Goal: Task Accomplishment & Management: Complete application form

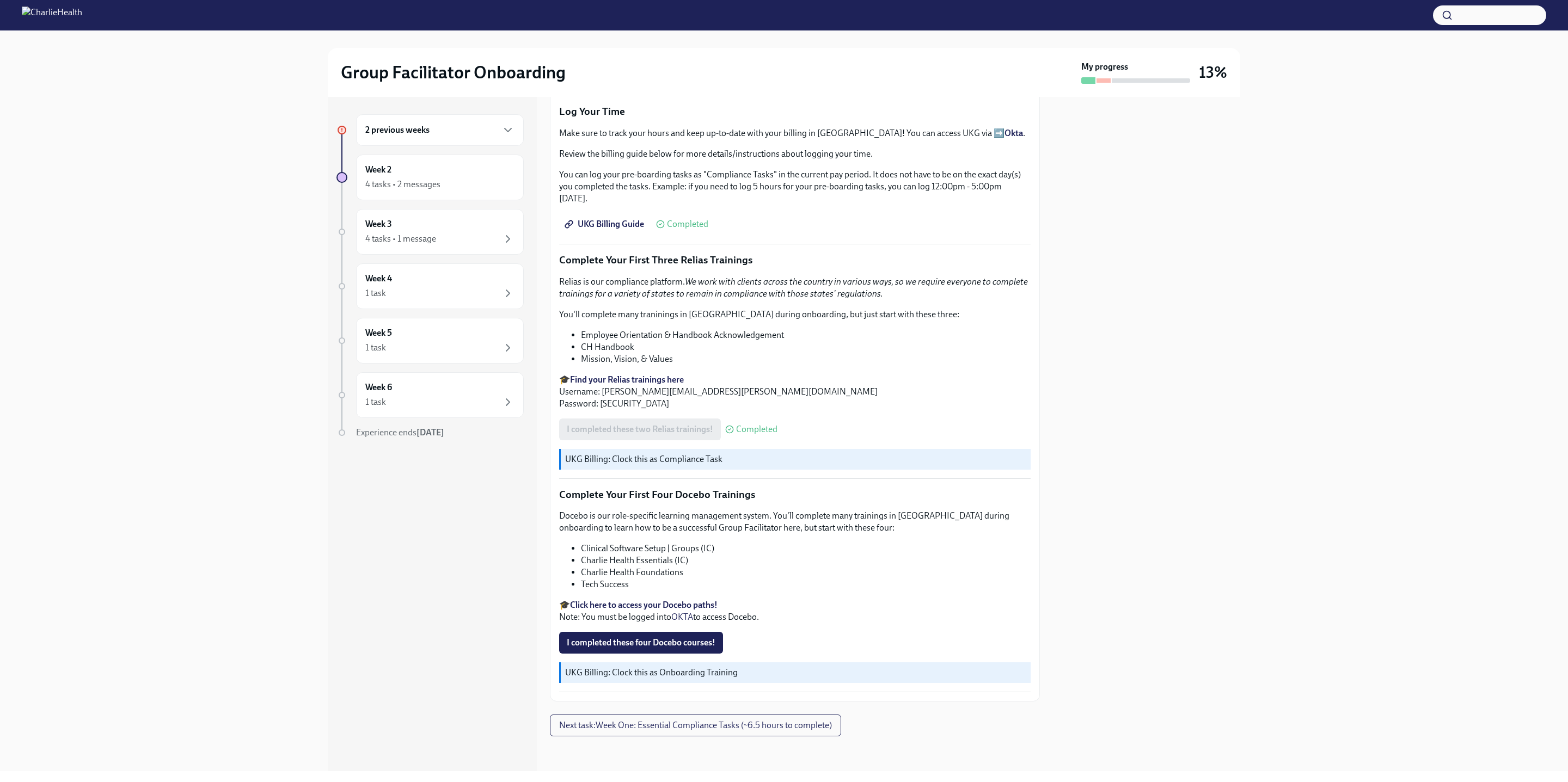
scroll to position [1170, 0]
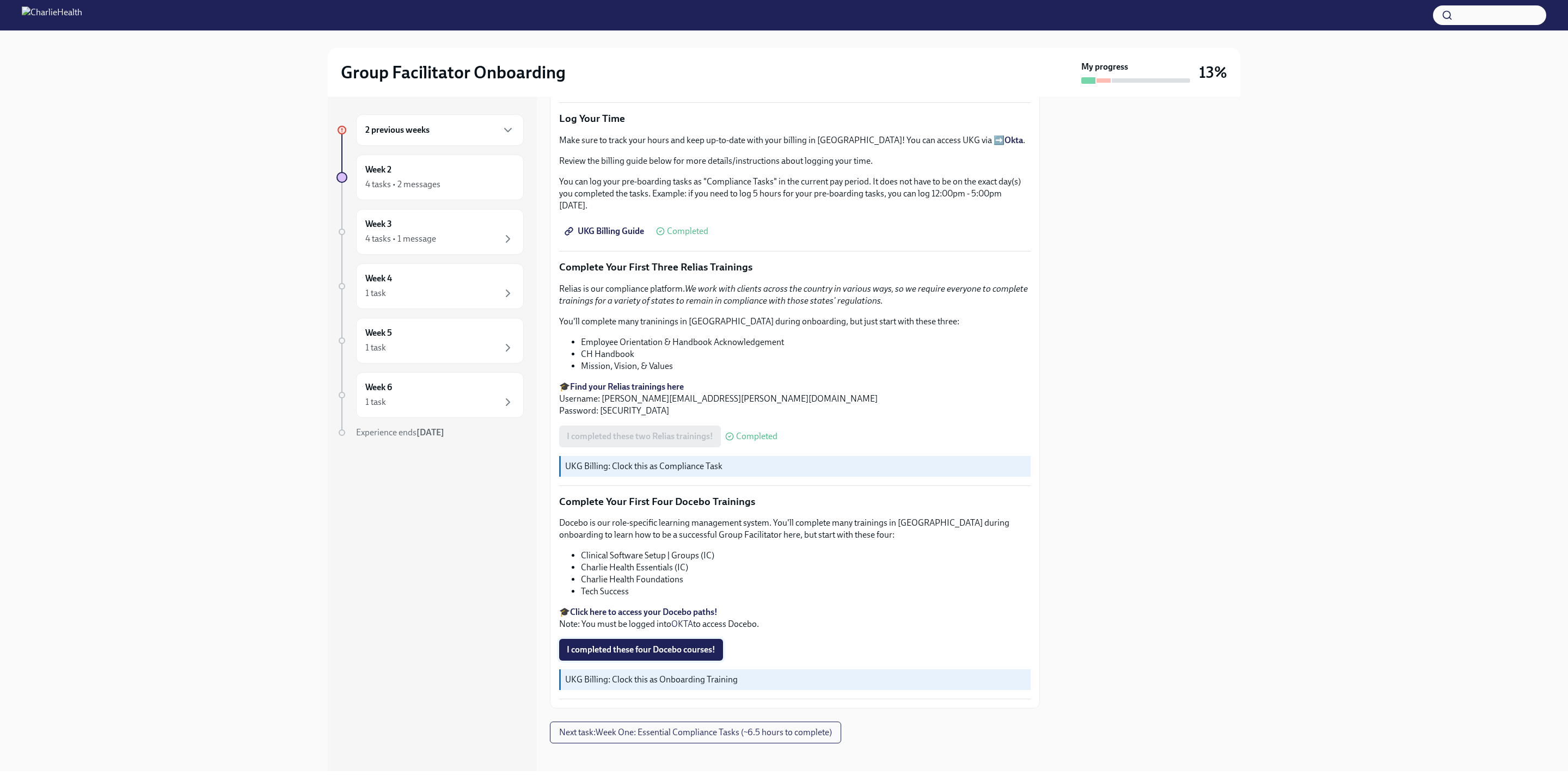
click at [665, 644] on span "I completed these four Docebo courses!" at bounding box center [641, 650] width 149 height 11
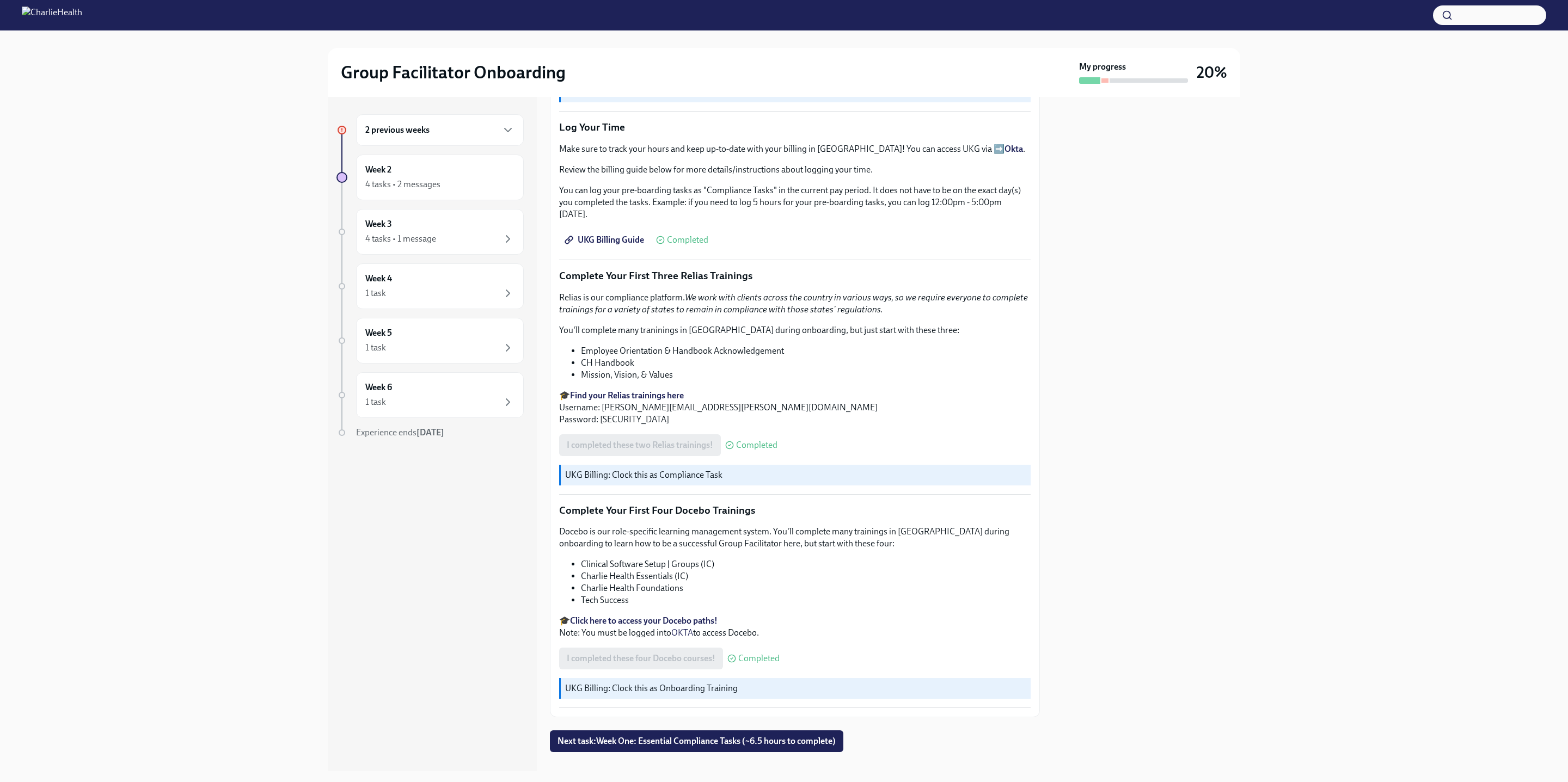
scroll to position [1168, 0]
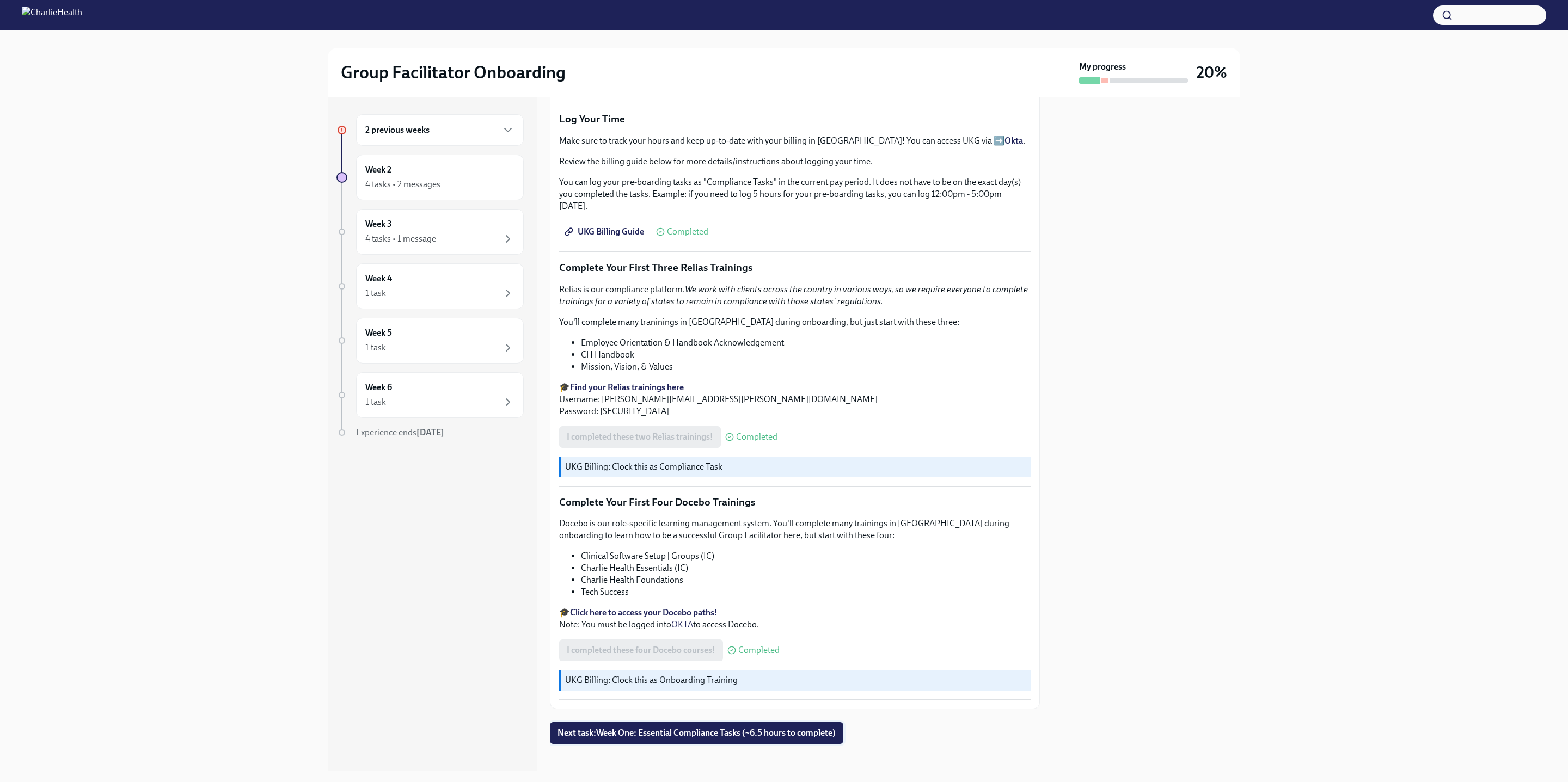
click at [756, 653] on span "Next task : Week One: Essential Compliance Tasks (~6.5 hours to complete)" at bounding box center [696, 733] width 278 height 11
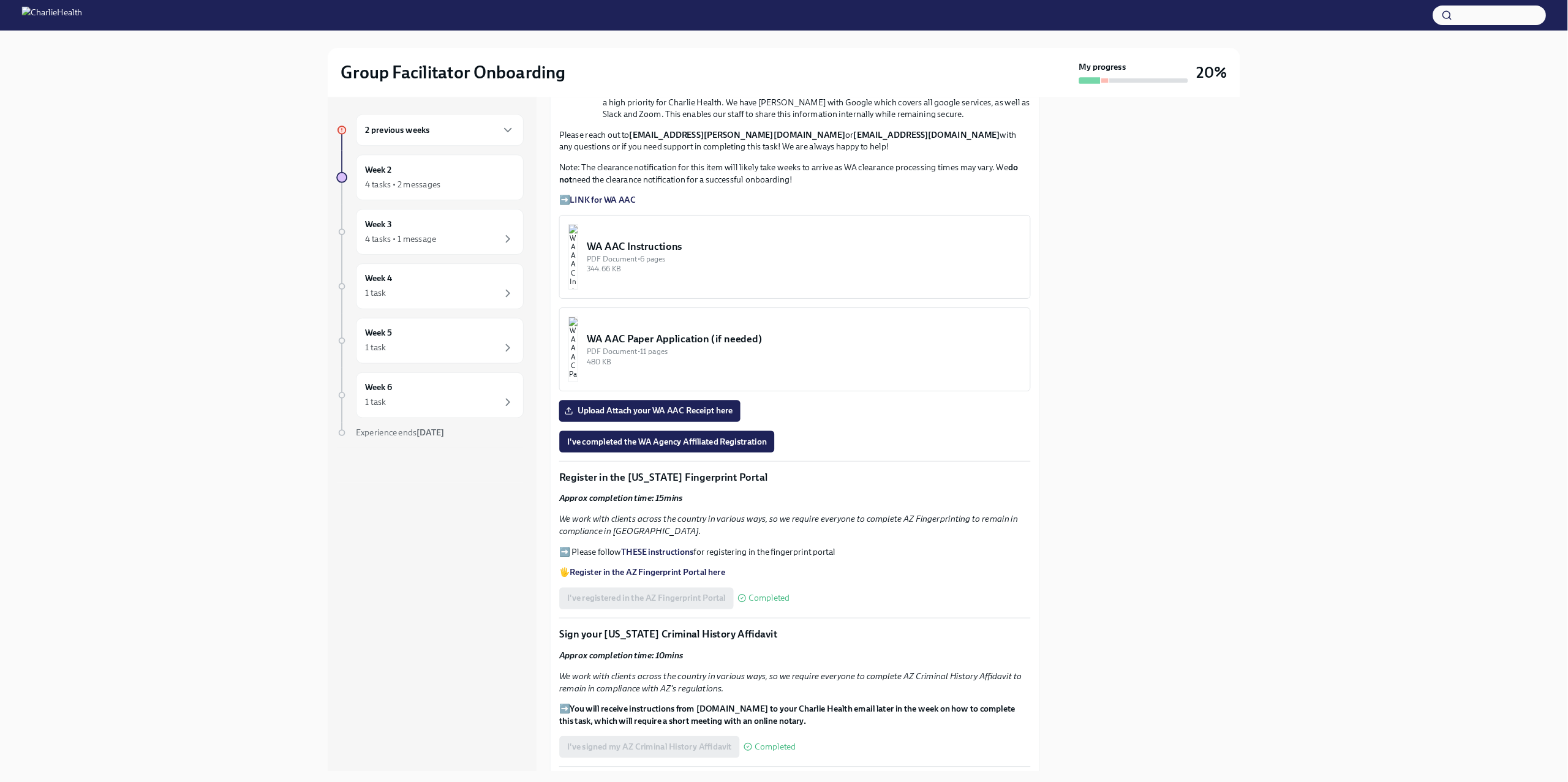
scroll to position [877, 0]
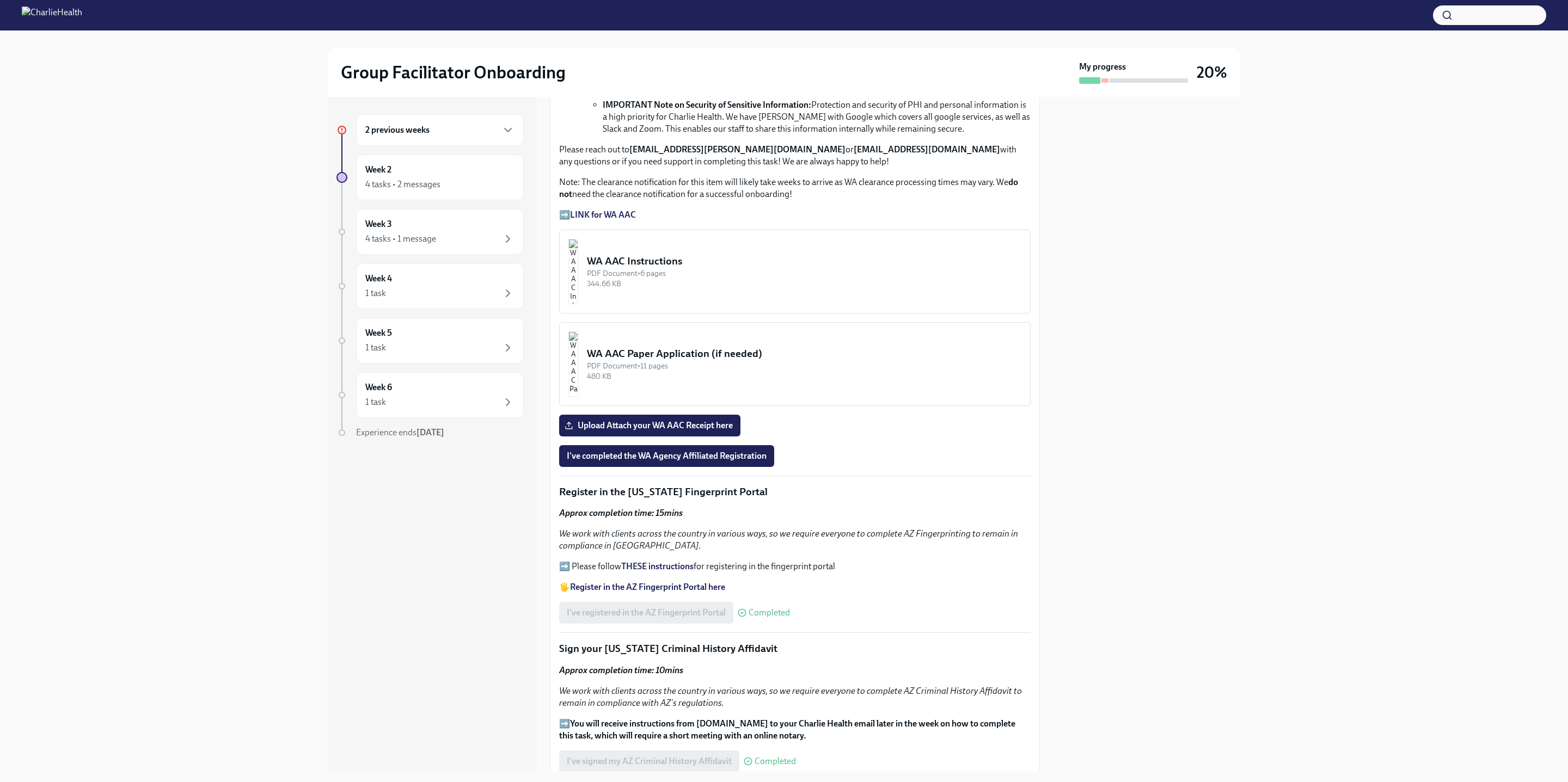
click at [581, 209] on strong "LINK for WA AAC" at bounding box center [603, 214] width 66 height 10
click at [644, 281] on div "344.66 KB" at bounding box center [804, 284] width 435 height 10
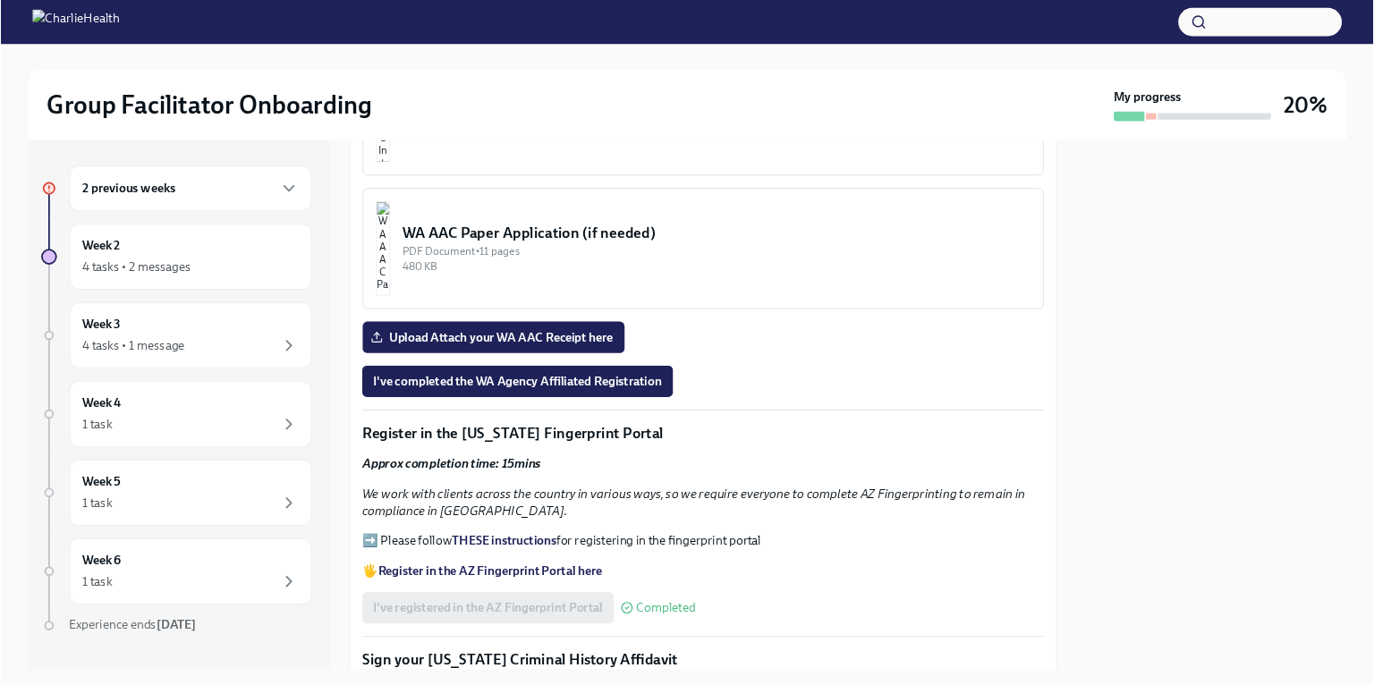
scroll to position [1291, 0]
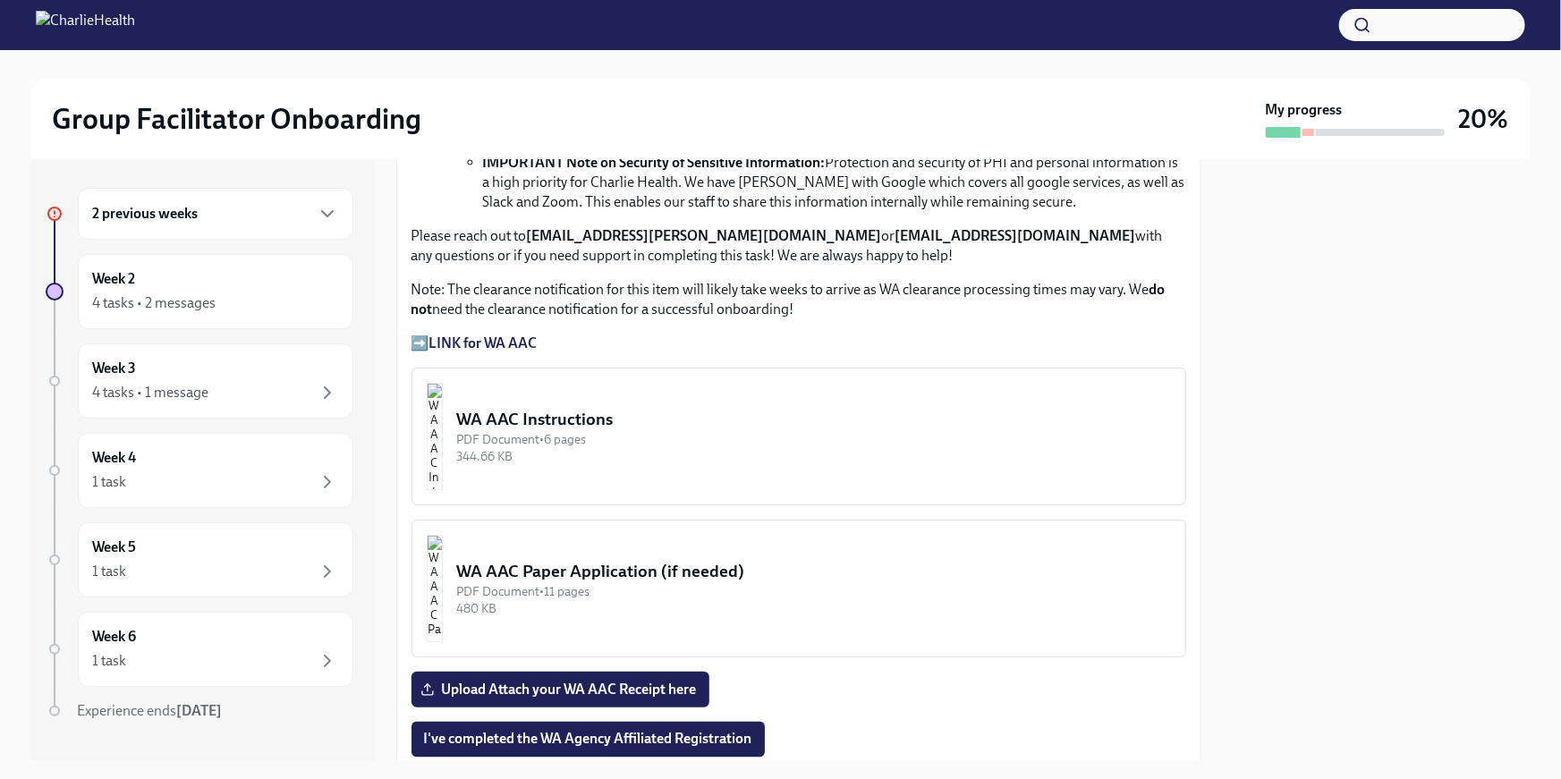
click at [601, 413] on div "WA AAC Instructions" at bounding box center [814, 419] width 714 height 23
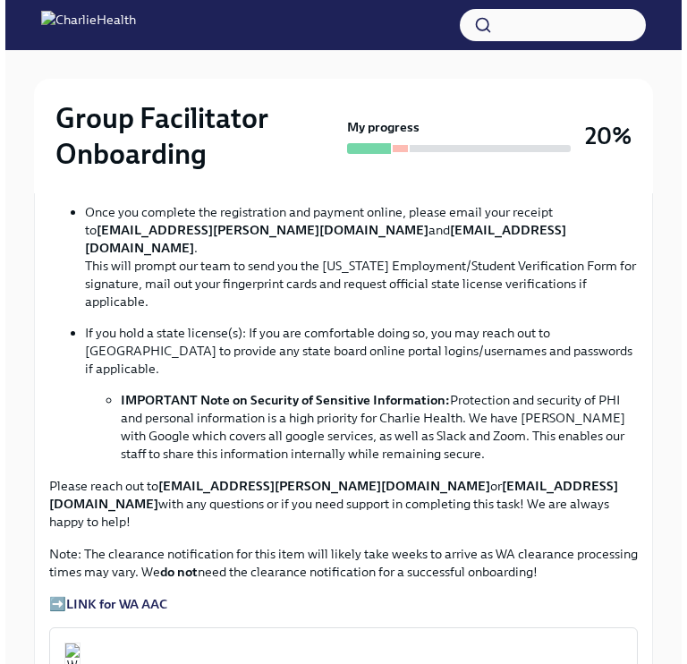
scroll to position [1485, 0]
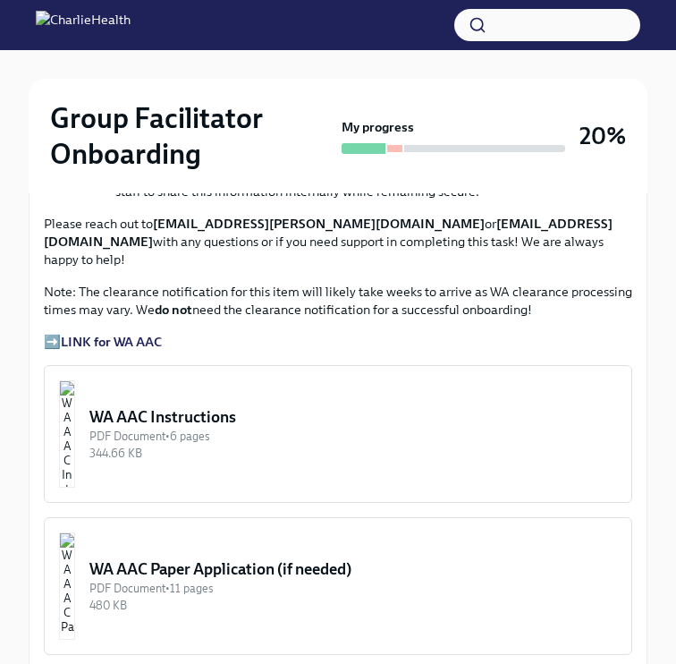
click at [147, 365] on button "WA AAC Instructions PDF Document • 6 pages 344.66 KB" at bounding box center [338, 434] width 589 height 138
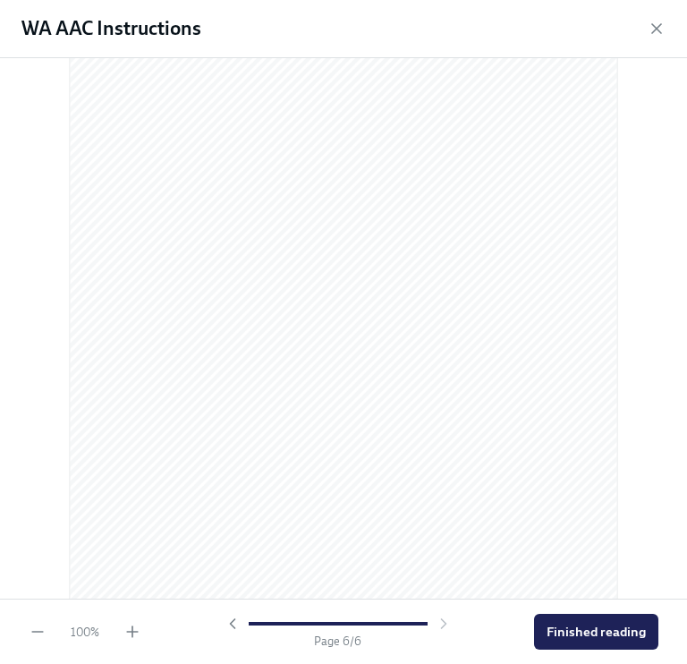
scroll to position [3817, 0]
click at [593, 623] on span "Finished reading" at bounding box center [596, 632] width 99 height 18
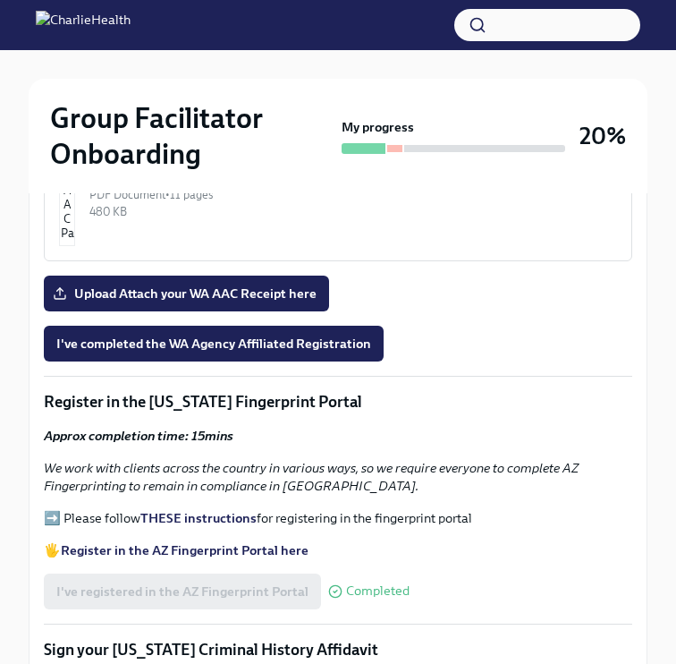
scroll to position [1791, 0]
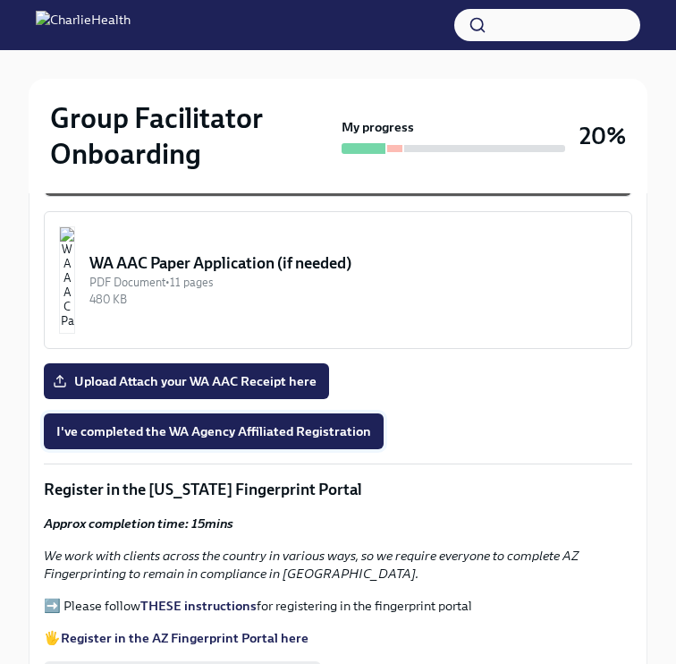
click at [317, 422] on span "I've completed the WA Agency Affiliated Registration" at bounding box center [213, 431] width 315 height 18
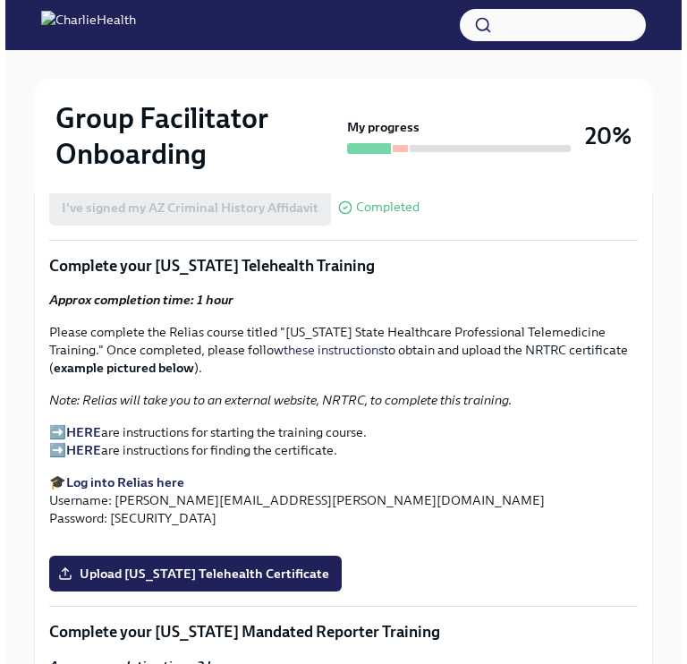
scroll to position [2499, 0]
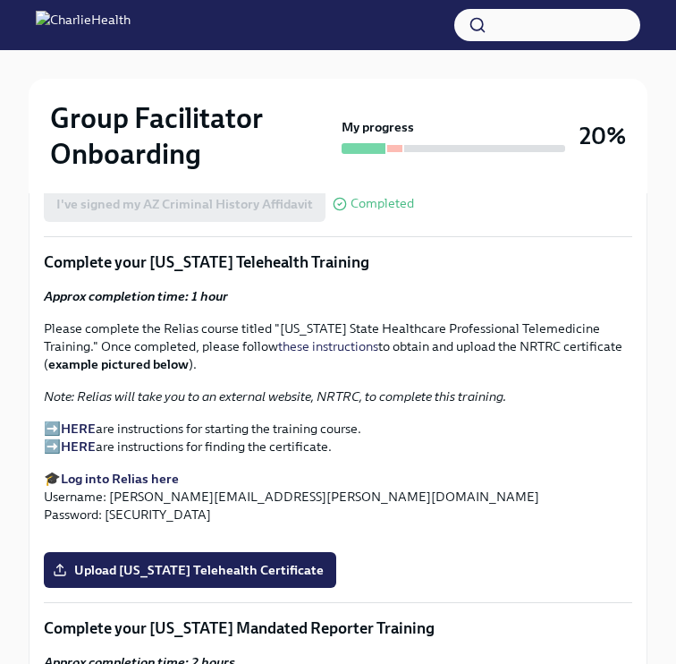
click at [143, 470] on strong "Log into Relias here" at bounding box center [120, 478] width 118 height 16
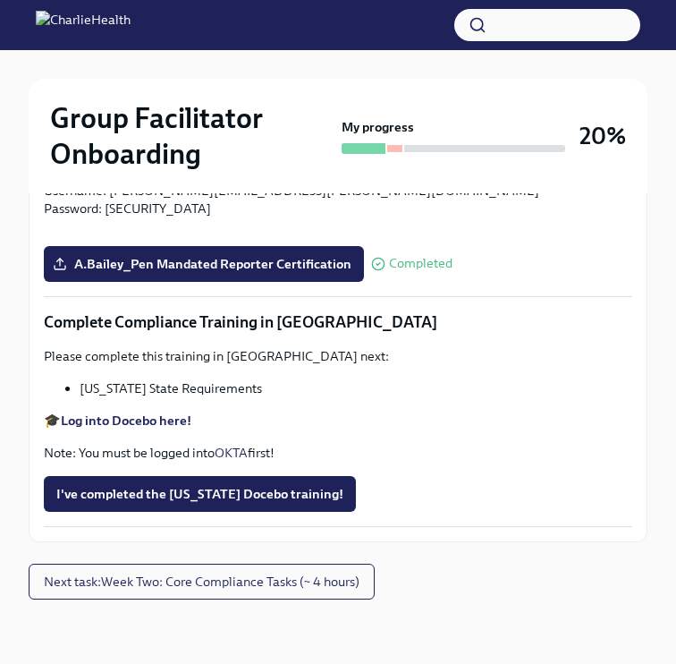
scroll to position [3104, 0]
click at [0, 0] on input "Upload [US_STATE] Telehealth Certificate" at bounding box center [0, 0] width 0 height 0
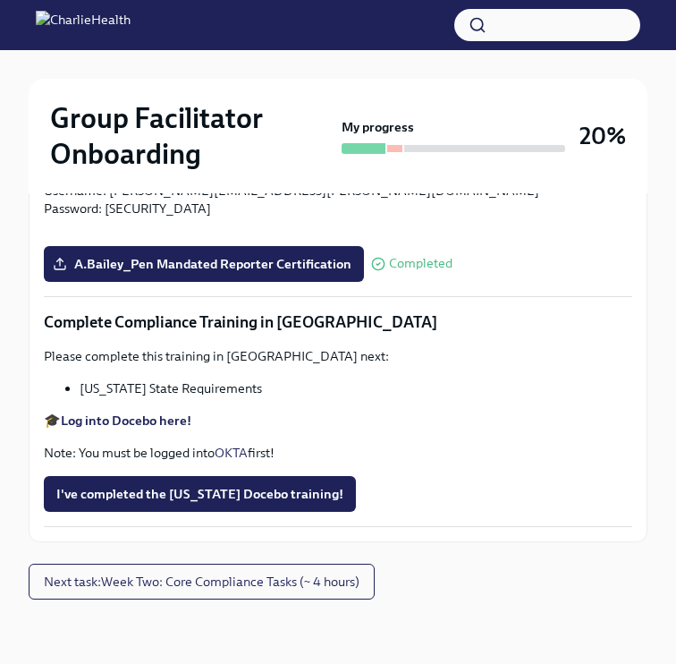
click at [0, 0] on input "Upload [US_STATE] Telehealth Certificate" at bounding box center [0, 0] width 0 height 0
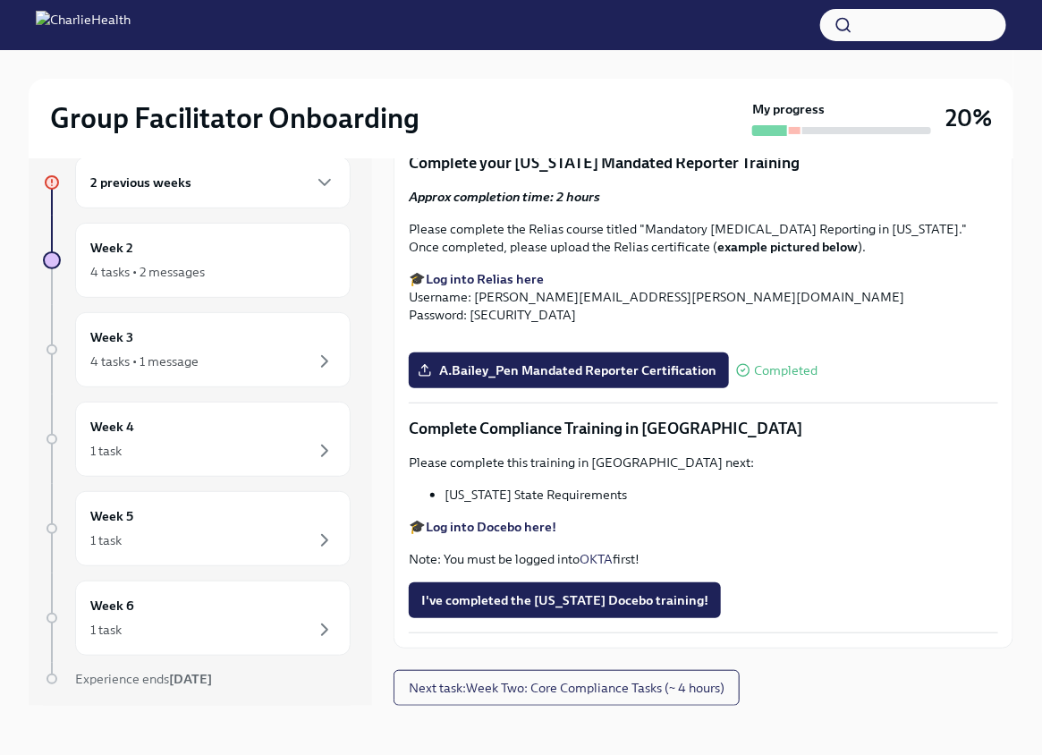
scroll to position [3616, 0]
click at [666, 361] on span "A.Bailey_Pen Mandated Reporter Certification" at bounding box center [568, 370] width 295 height 18
click at [0, 0] on input "A.Bailey_Pen Mandated Reporter Certification" at bounding box center [0, 0] width 0 height 0
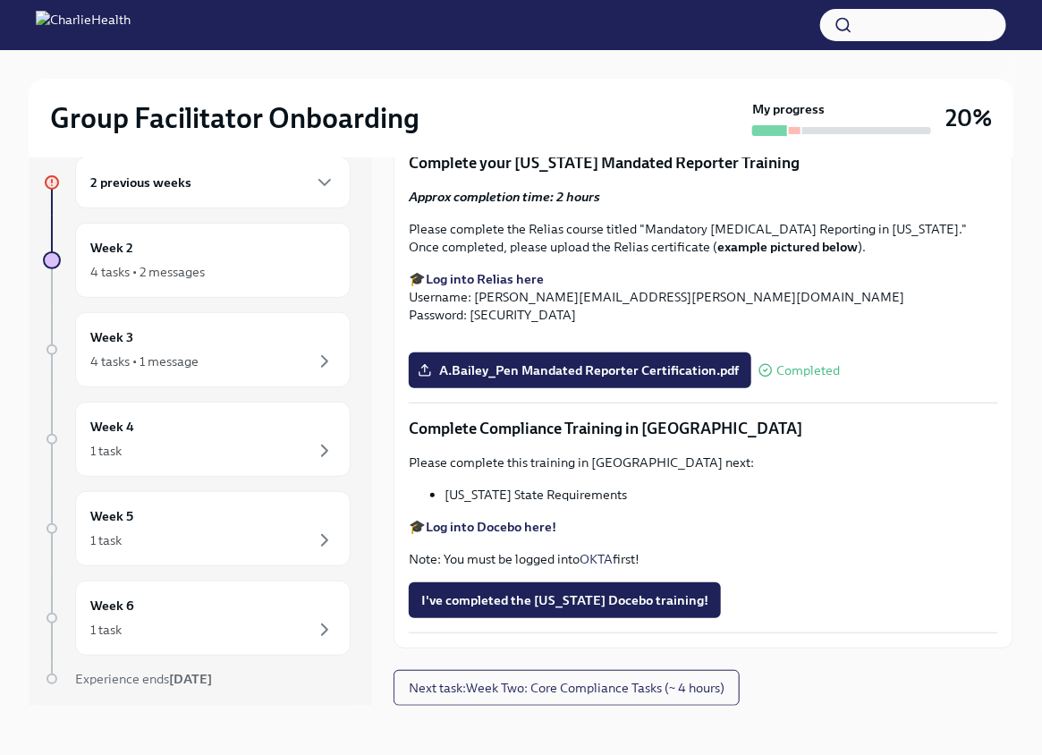
click at [522, 522] on strong "Log into Docebo here!" at bounding box center [491, 527] width 131 height 16
click at [589, 597] on span "I've completed the [US_STATE] Docebo training!" at bounding box center [564, 600] width 287 height 18
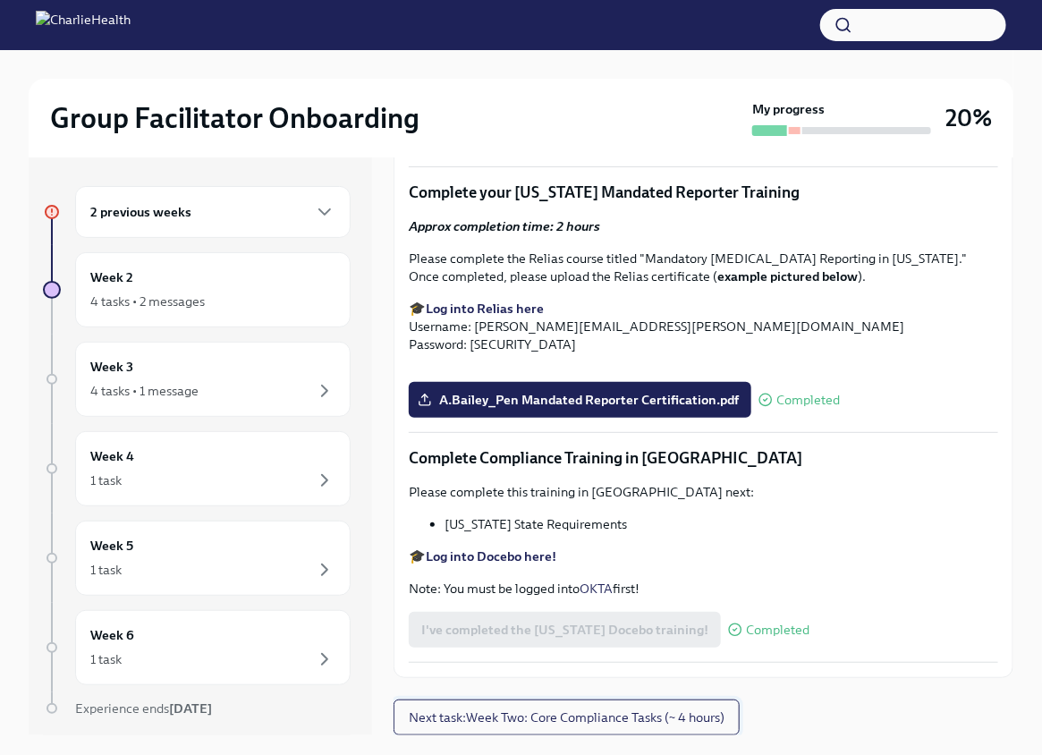
click at [665, 707] on button "Next task : Week Two: Core Compliance Tasks (~ 4 hours)" at bounding box center [567, 717] width 346 height 36
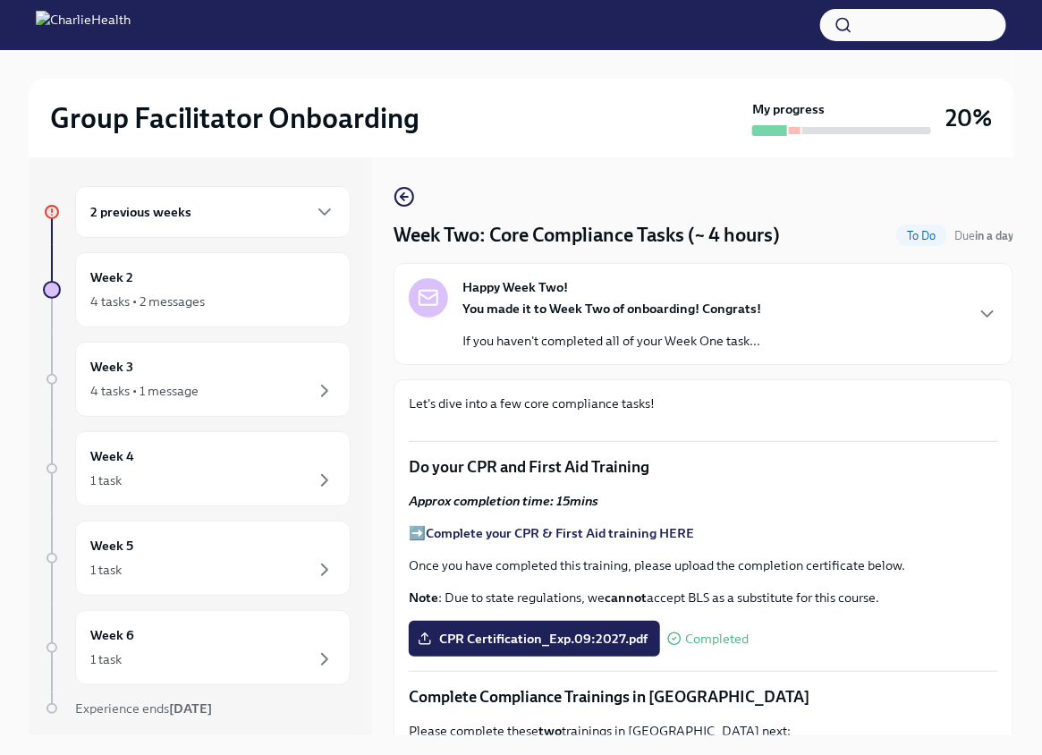
click at [278, 204] on div "2 previous weeks" at bounding box center [212, 211] width 245 height 21
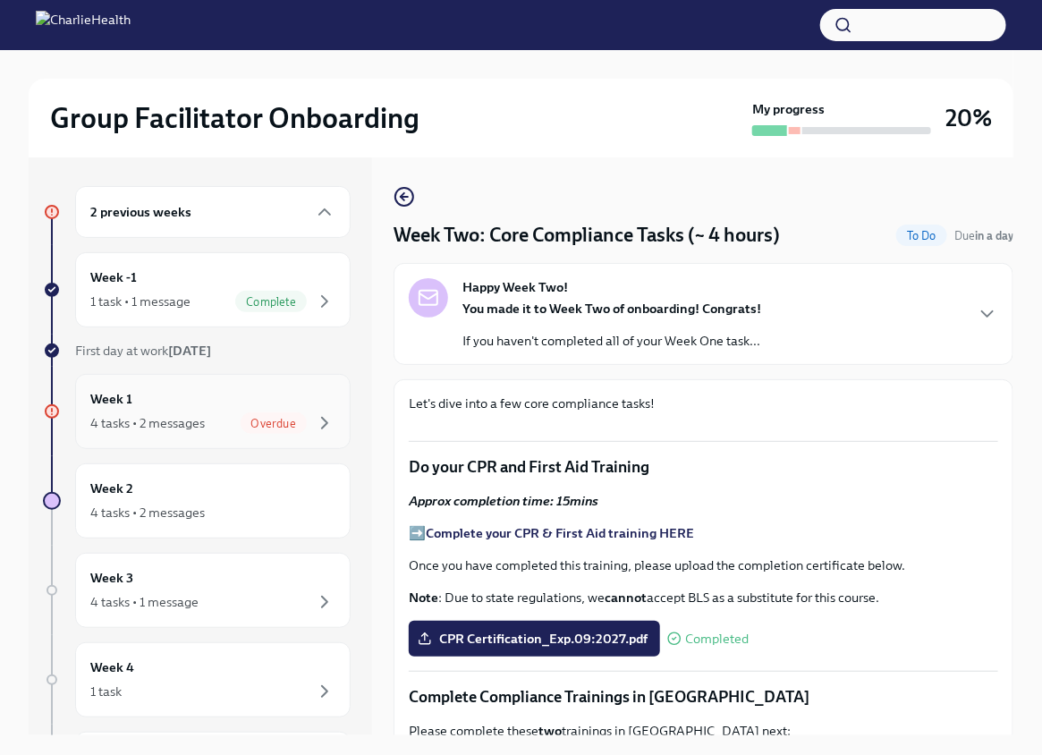
click at [239, 406] on div "Week 1 4 tasks • 2 messages Overdue" at bounding box center [212, 411] width 245 height 45
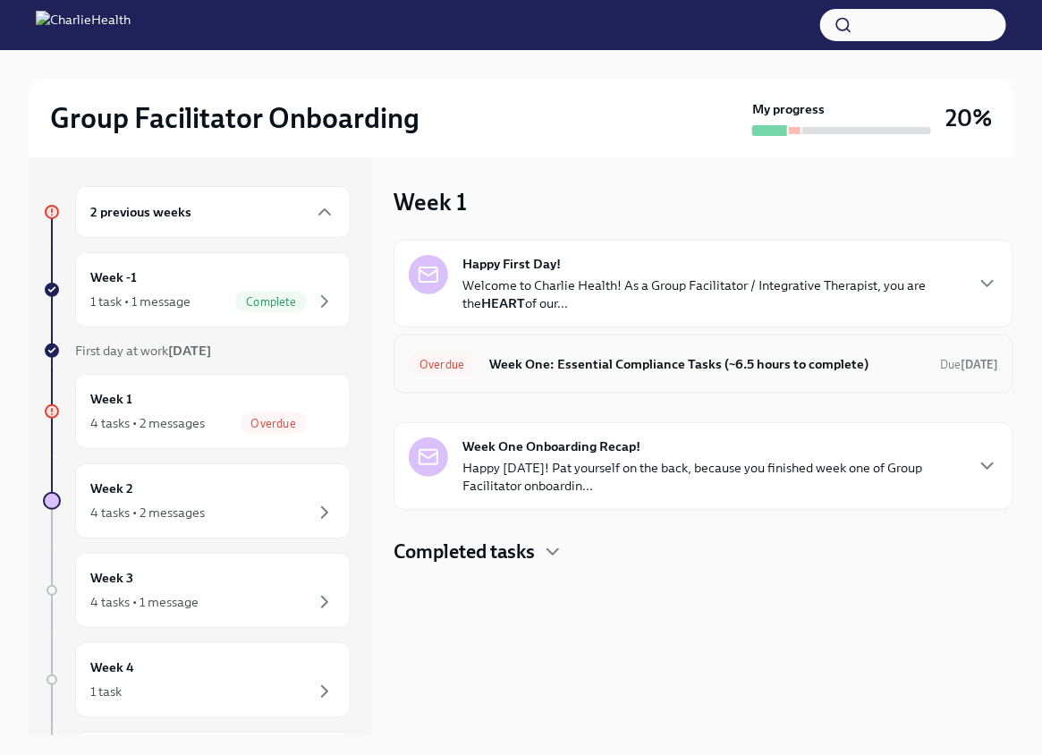
click at [534, 354] on h6 "Week One: Essential Compliance Tasks (~6.5 hours to complete)" at bounding box center [707, 364] width 436 height 20
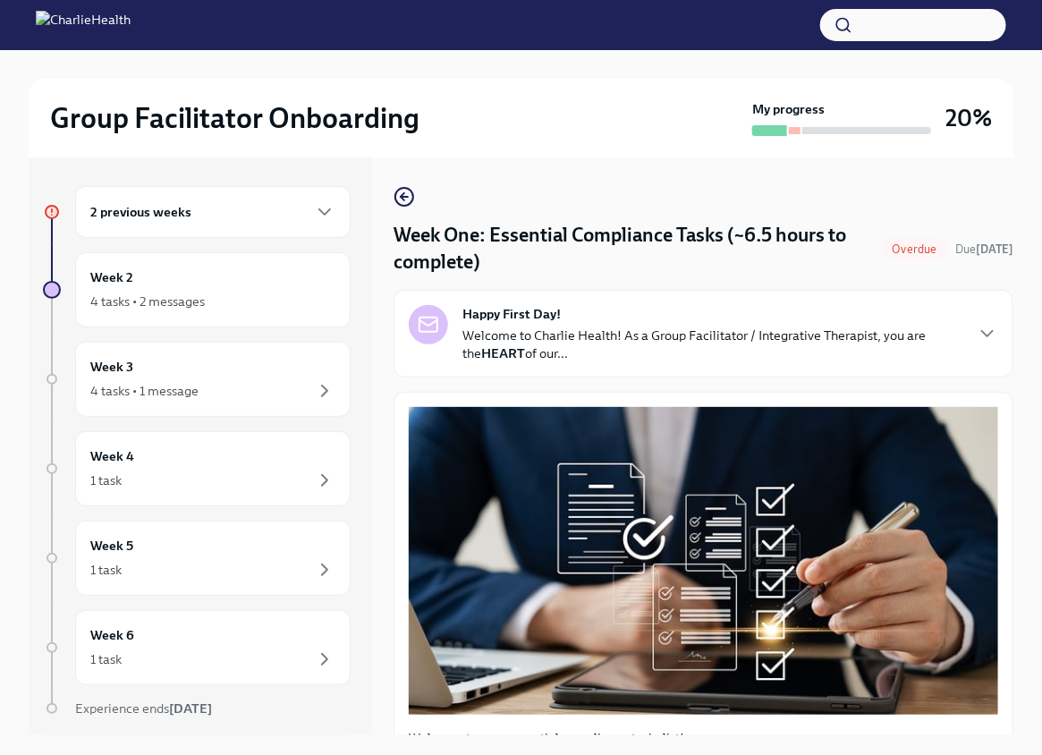
click at [619, 342] on p "Welcome to Charlie Health! As a Group Facilitator / Integrative Therapist, you …" at bounding box center [712, 344] width 500 height 36
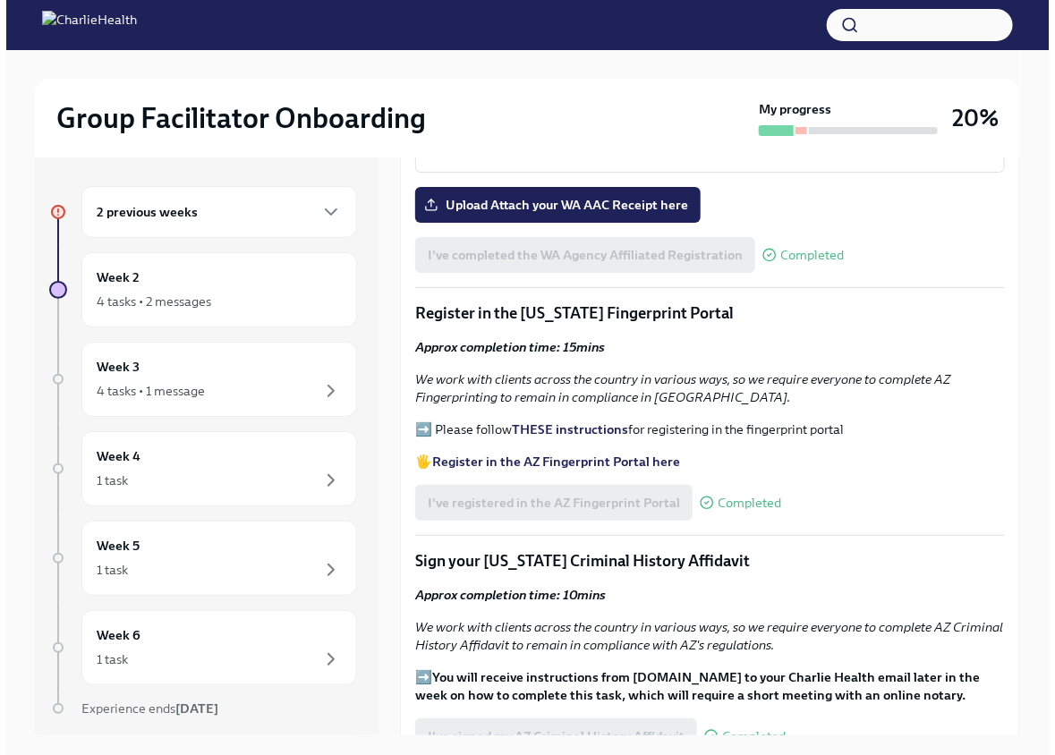
scroll to position [2028, 0]
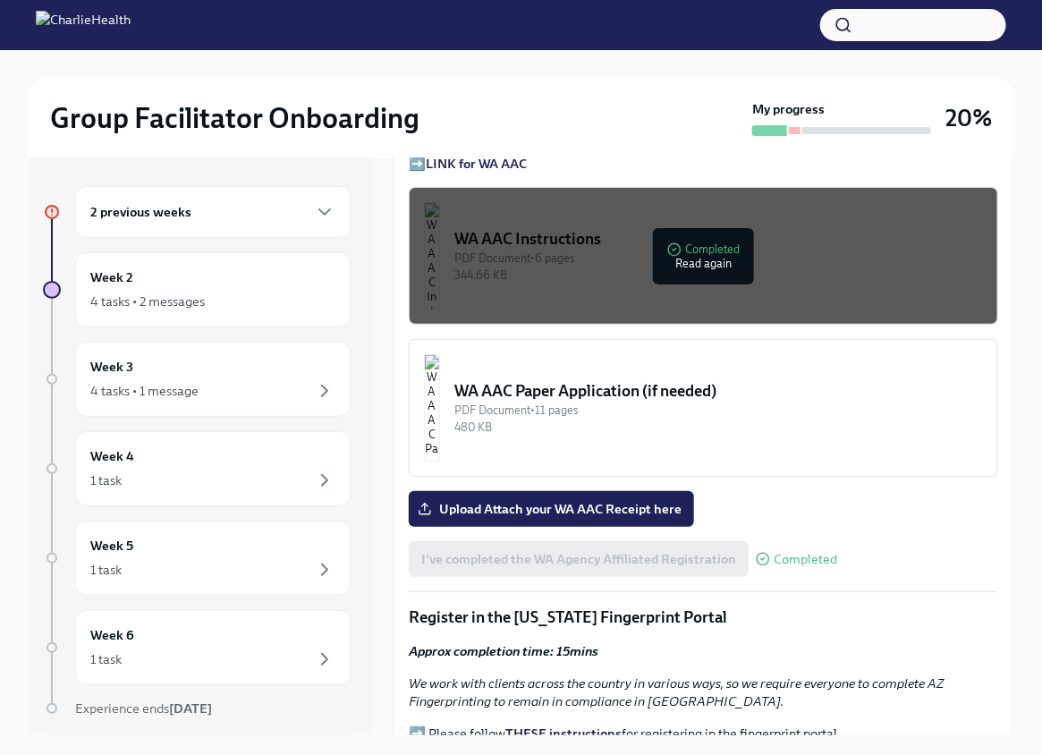
click at [790, 477] on button "WA AAC Paper Application (if needed) PDF Document • 11 pages 480 KB" at bounding box center [703, 408] width 589 height 138
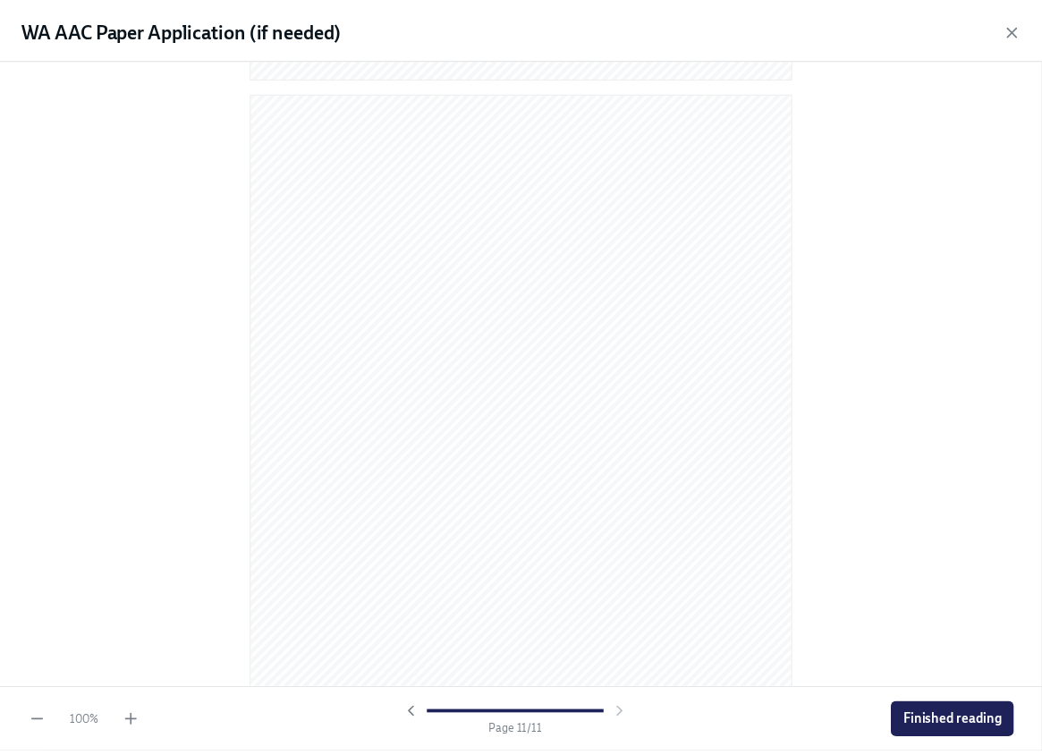
scroll to position [7351, 0]
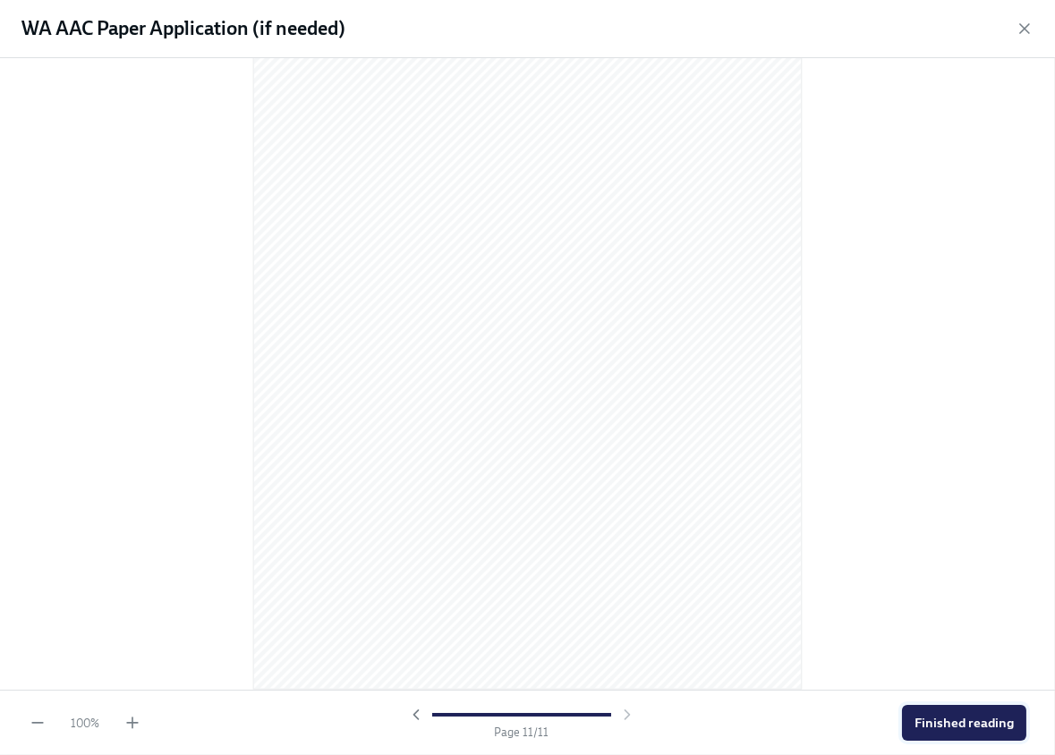
click at [997, 718] on span "Finished reading" at bounding box center [963, 723] width 99 height 18
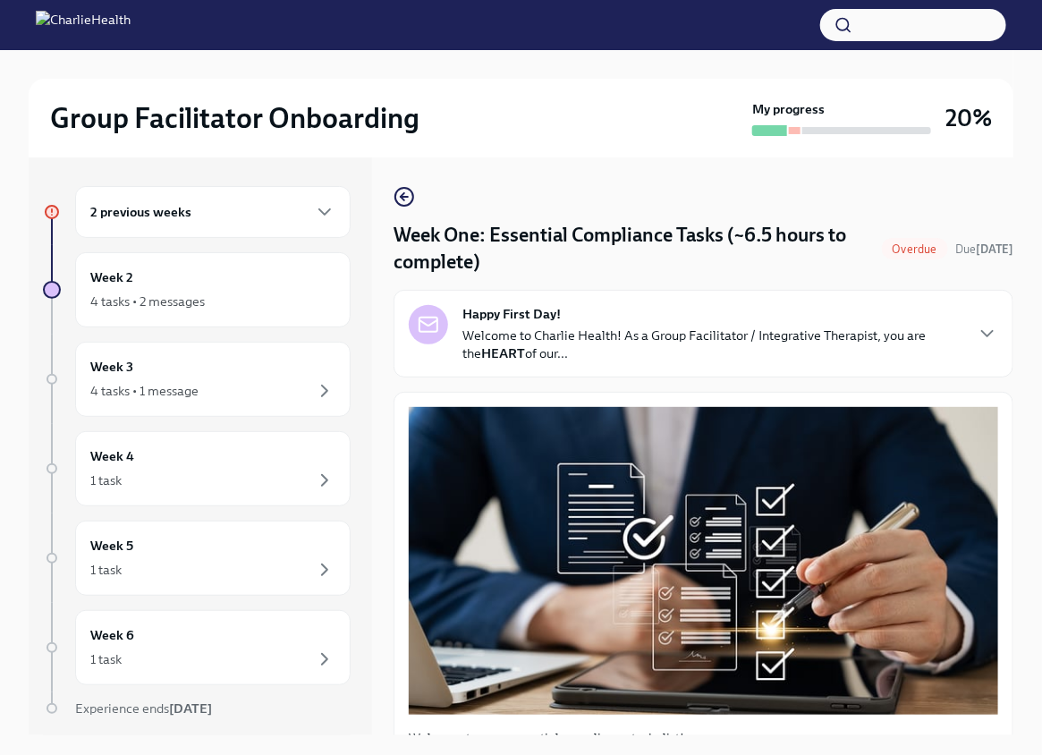
click at [198, 211] on div "2 previous weeks" at bounding box center [212, 211] width 245 height 21
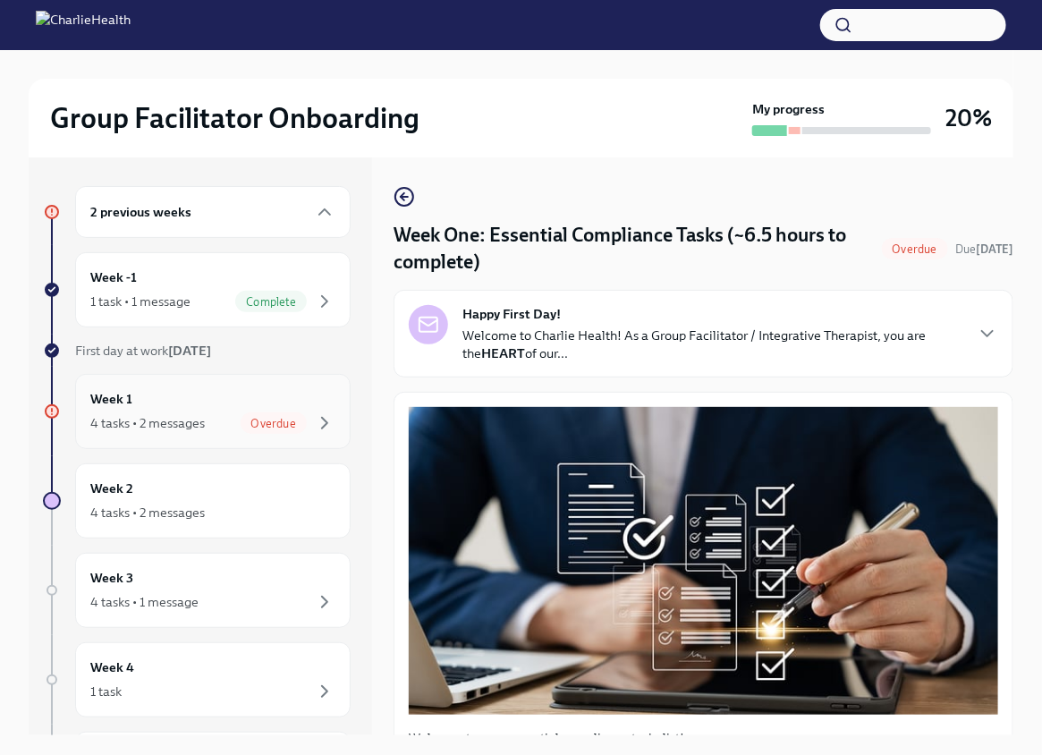
click at [241, 412] on div "Overdue" at bounding box center [288, 422] width 95 height 21
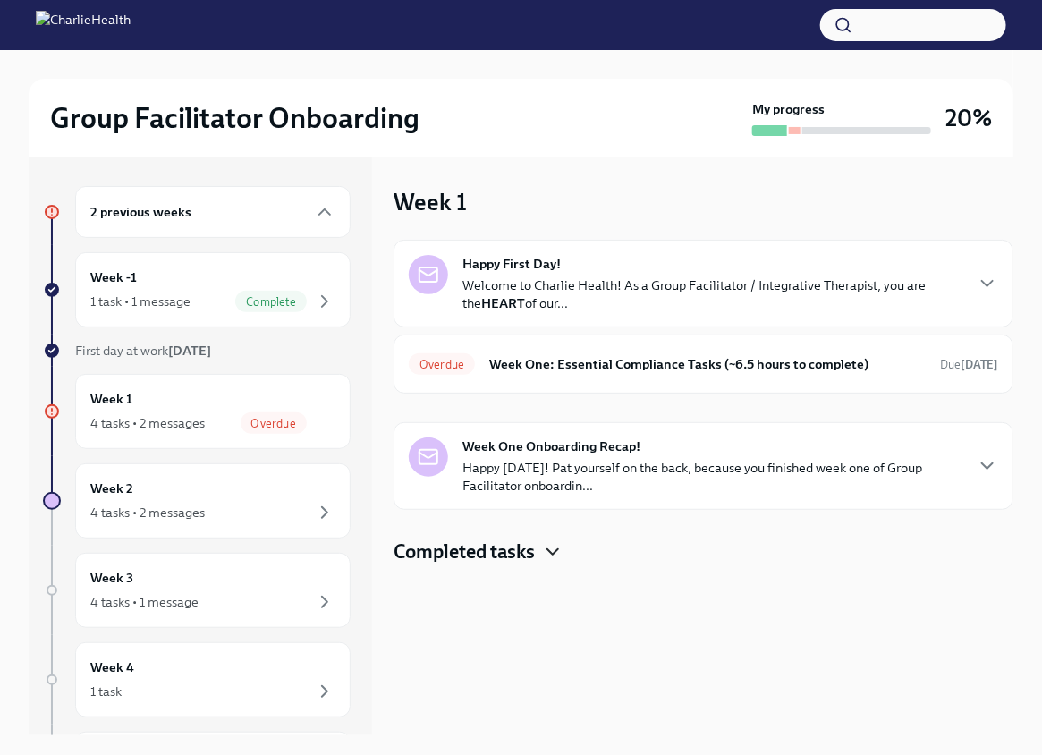
click at [546, 550] on icon "button" at bounding box center [552, 551] width 21 height 21
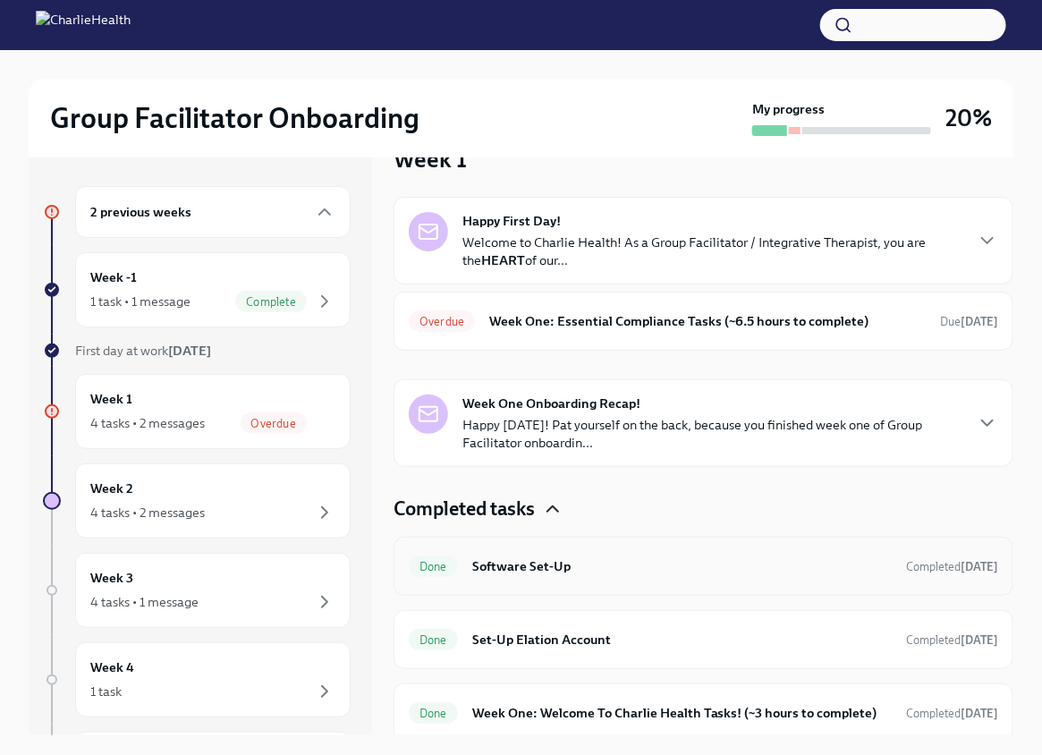
scroll to position [48, 0]
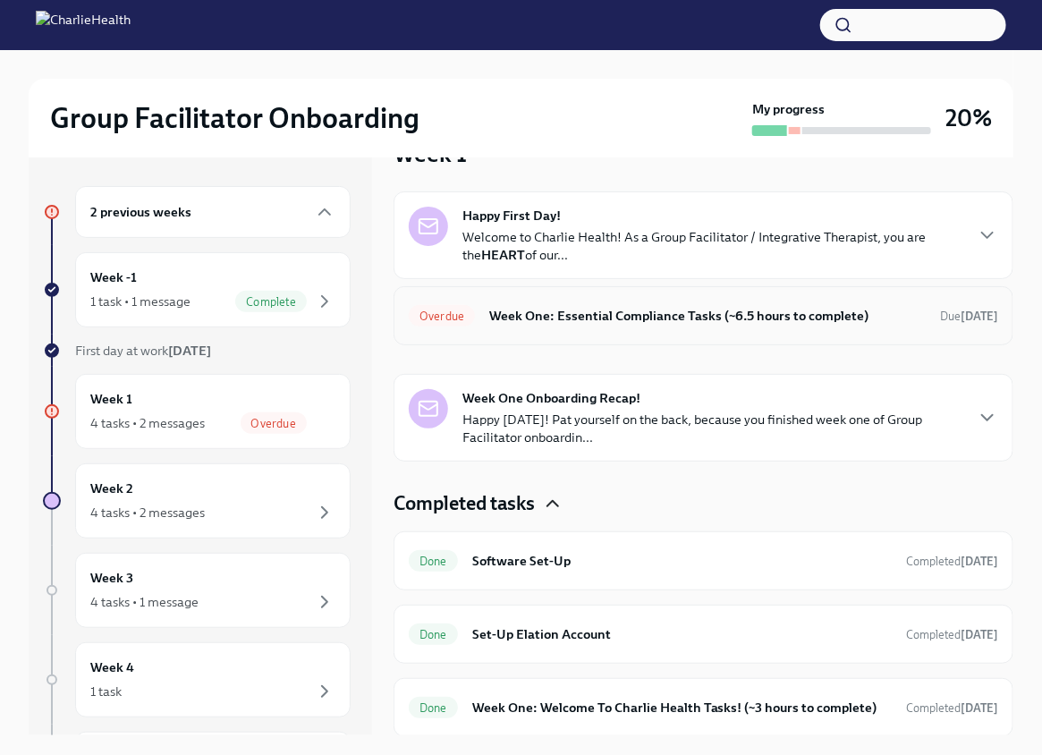
click at [559, 306] on h6 "Week One: Essential Compliance Tasks (~6.5 hours to complete)" at bounding box center [707, 316] width 436 height 20
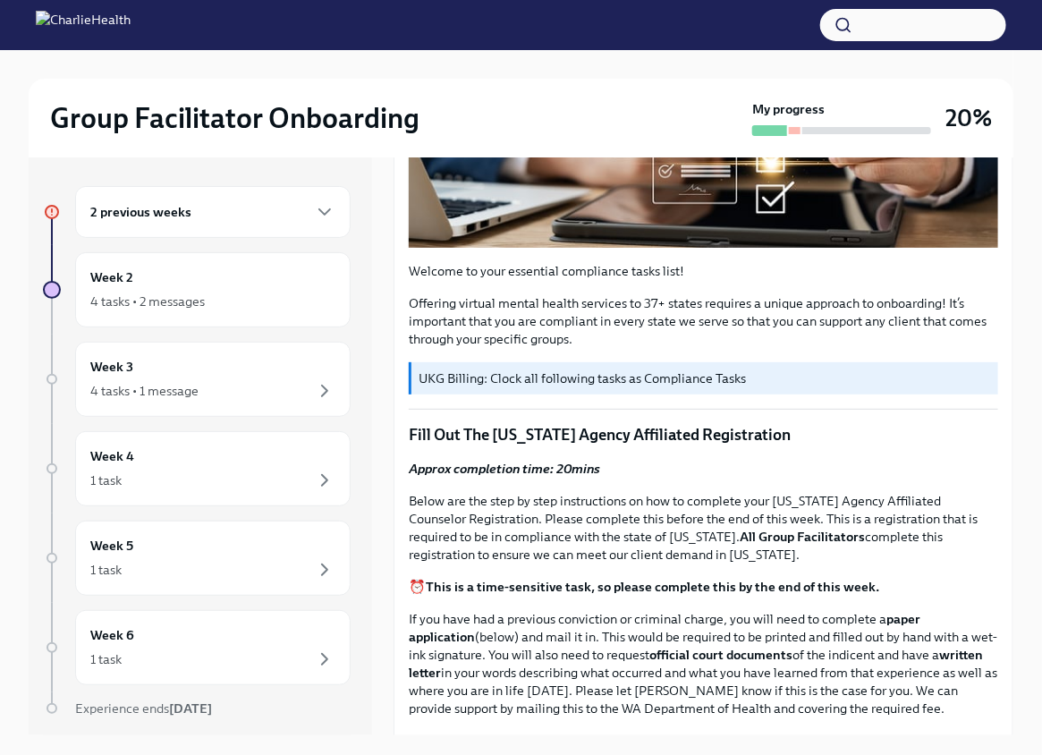
scroll to position [530, 0]
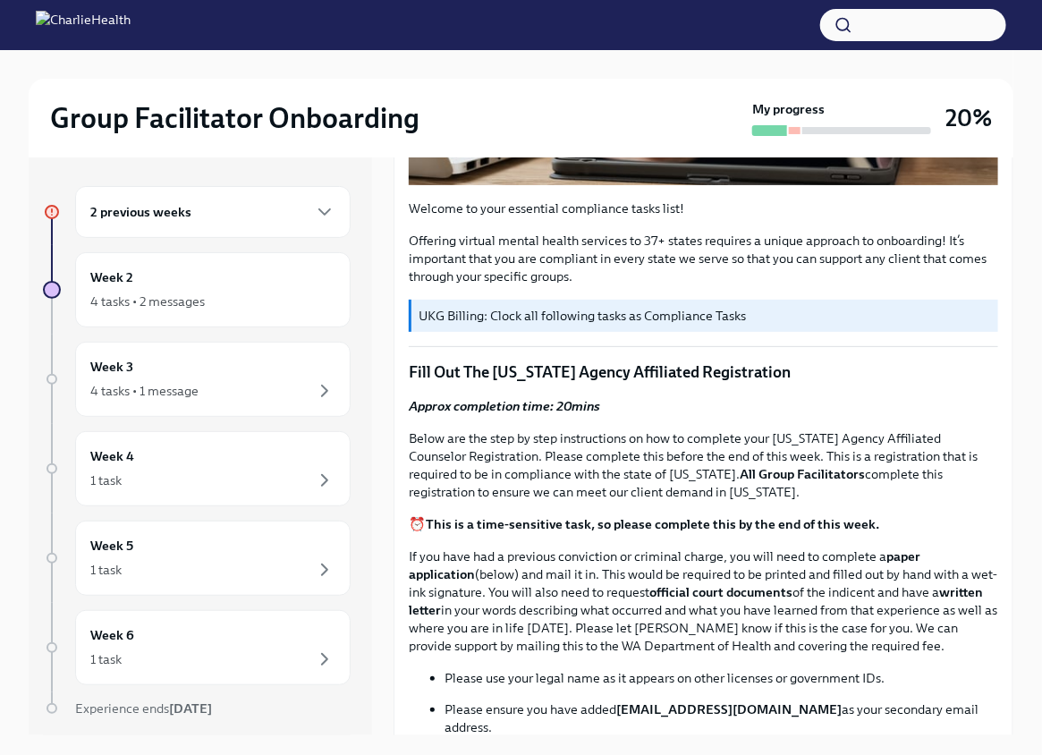
click at [508, 311] on p "UKG Billing: Clock all following tasks as Compliance Tasks" at bounding box center [705, 316] width 572 height 18
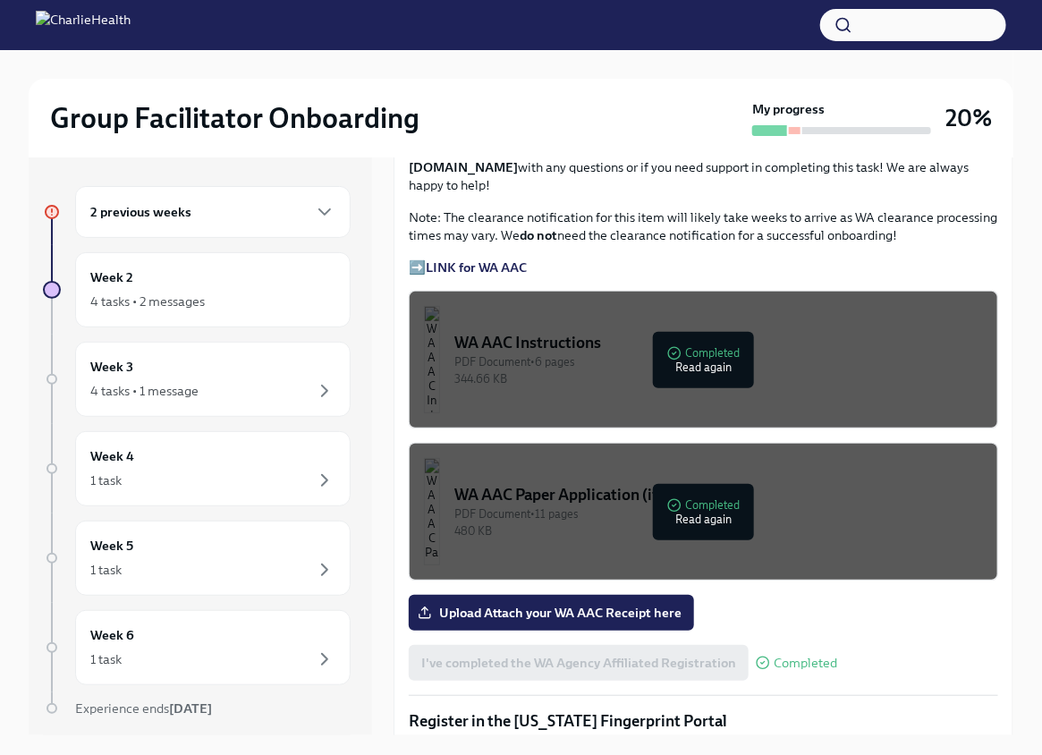
scroll to position [1421, 0]
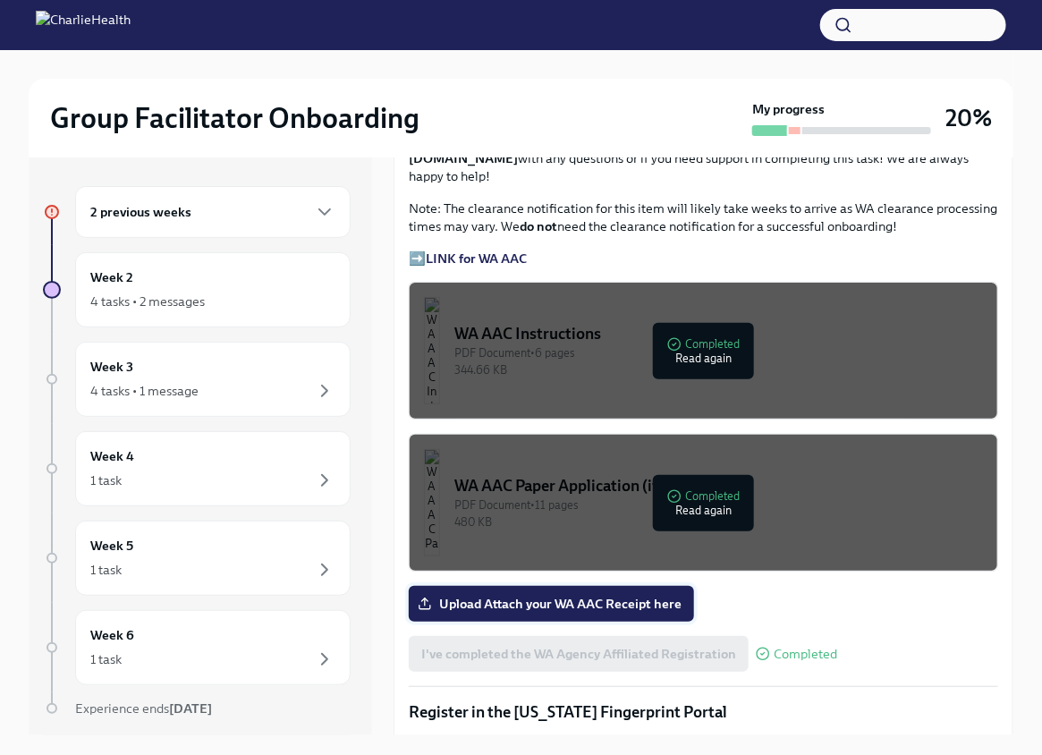
click at [652, 586] on label "Upload Attach your WA AAC Receipt here" at bounding box center [551, 604] width 285 height 36
click at [0, 0] on input "Upload Attach your WA AAC Receipt here" at bounding box center [0, 0] width 0 height 0
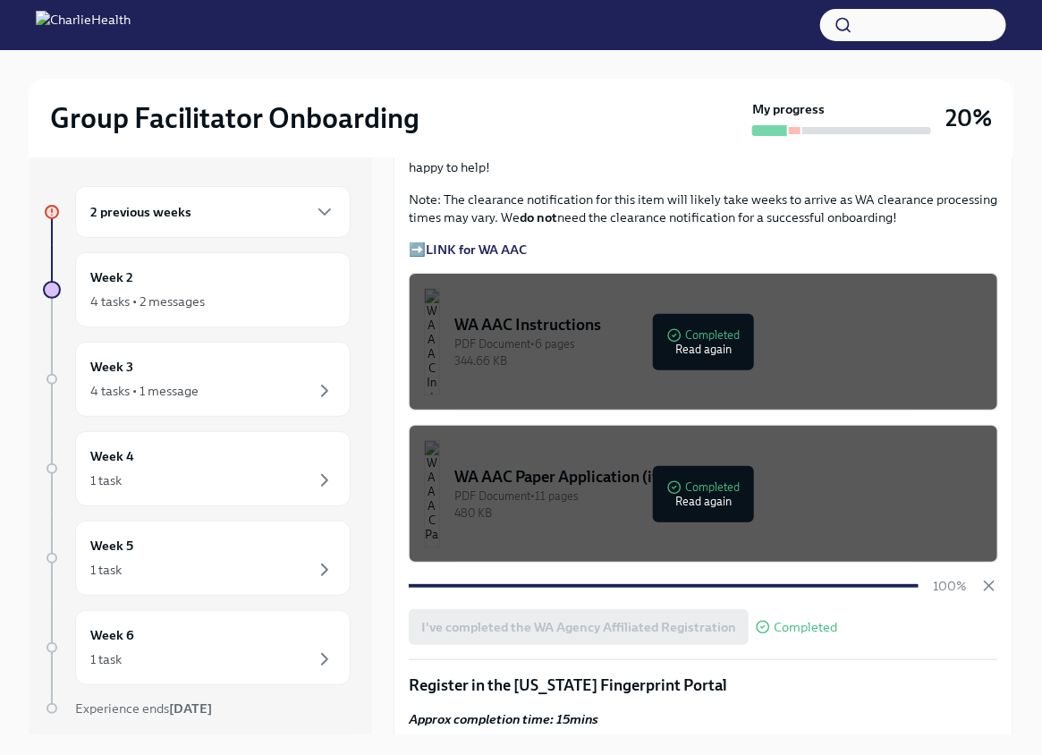
scroll to position [1448, 0]
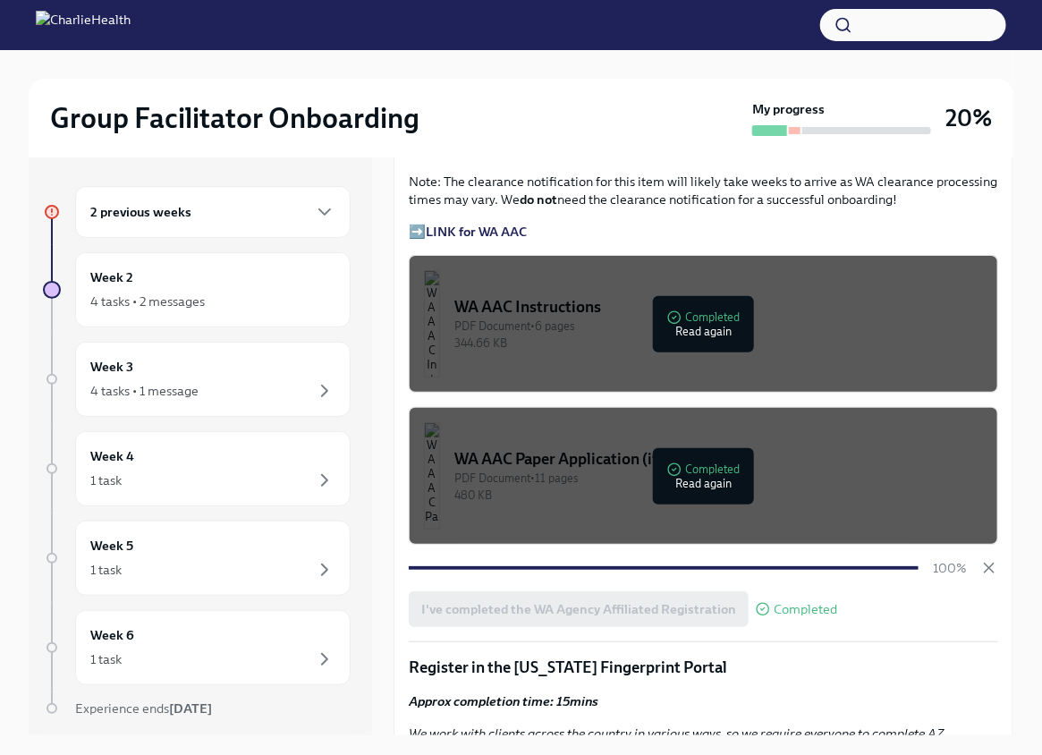
click at [849, 591] on div "I've completed the WA Agency Affiliated Registration Completed" at bounding box center [703, 609] width 589 height 36
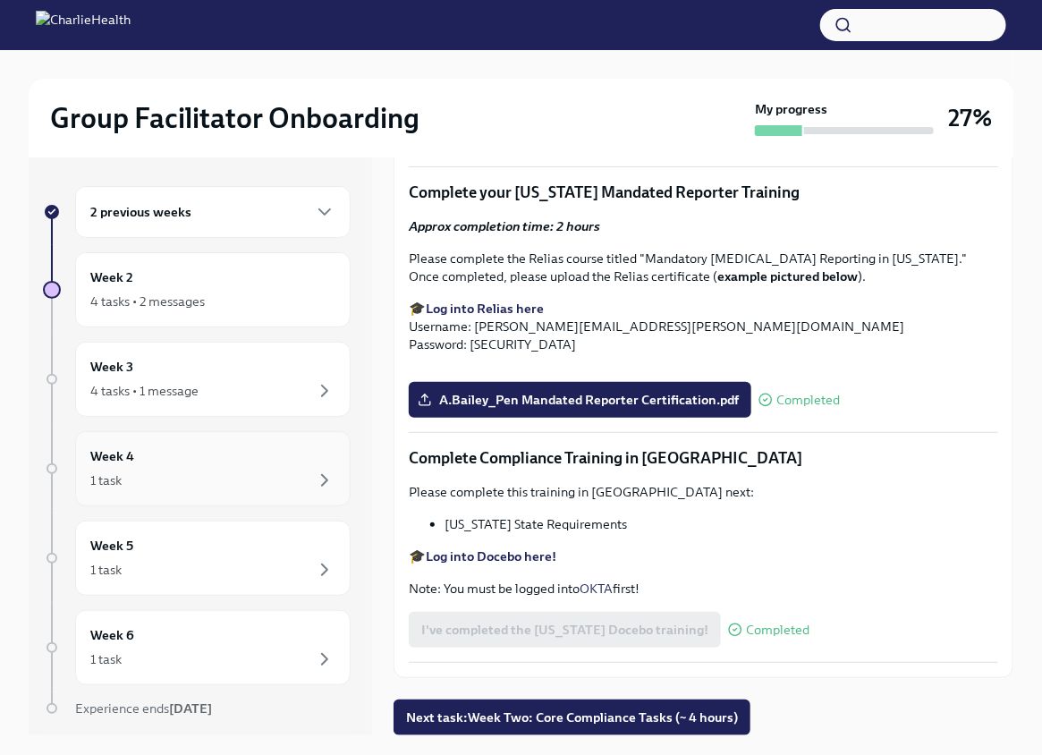
scroll to position [3, 0]
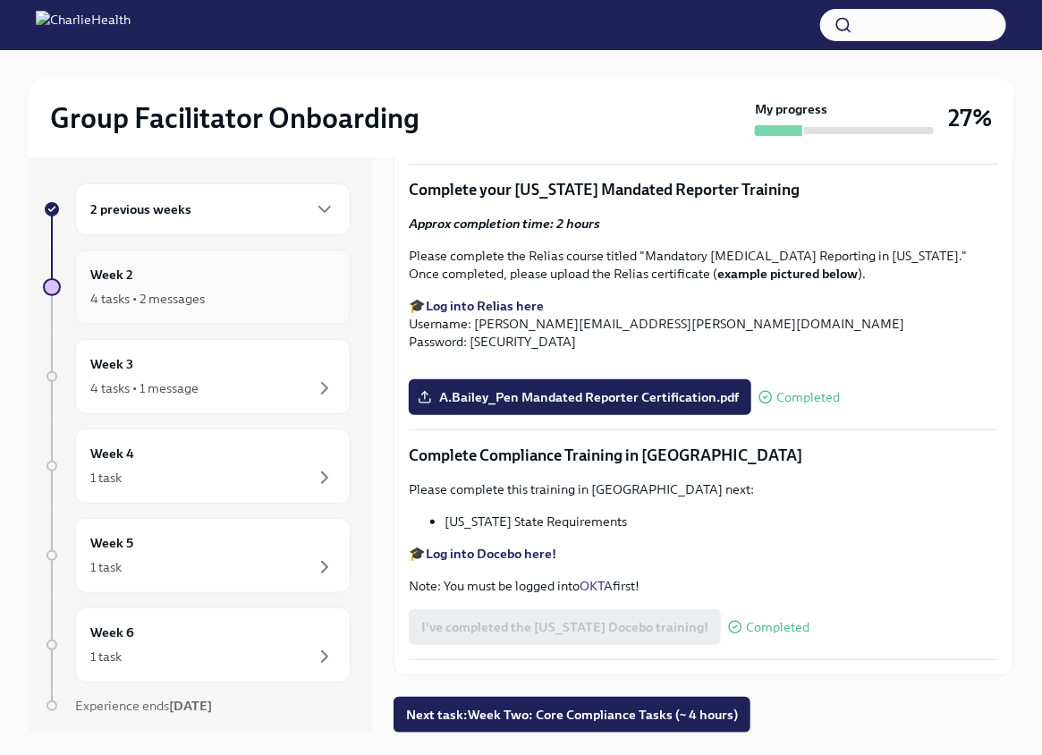
click at [262, 292] on div "4 tasks • 2 messages" at bounding box center [212, 298] width 245 height 21
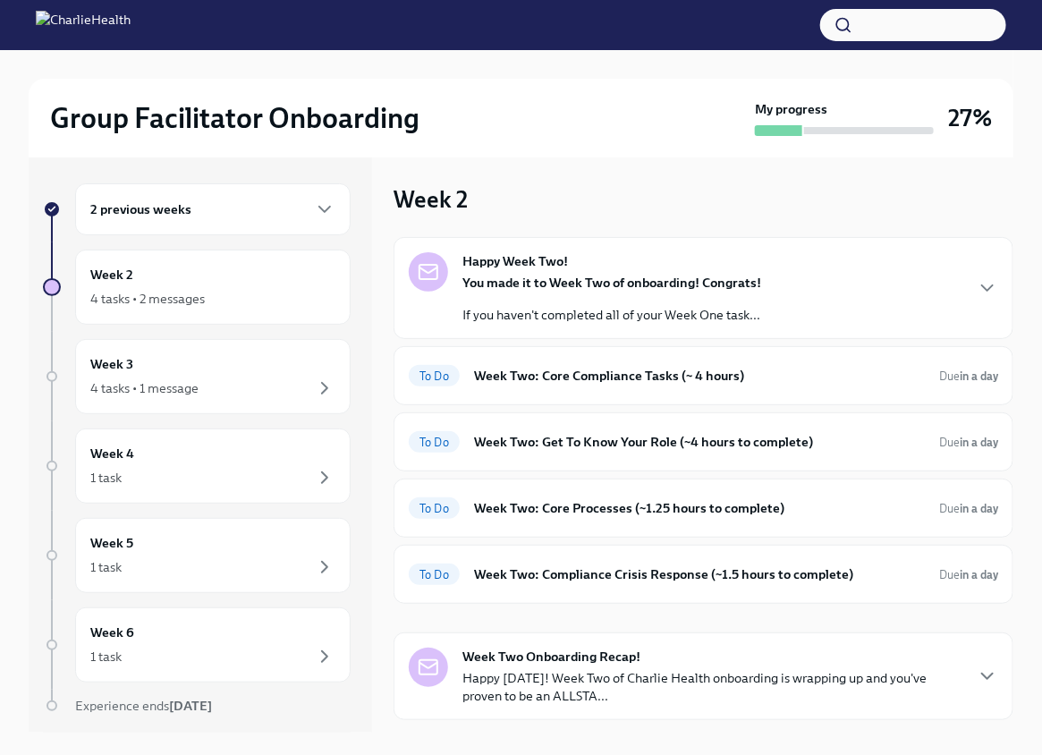
click at [260, 219] on div "2 previous weeks" at bounding box center [212, 209] width 275 height 52
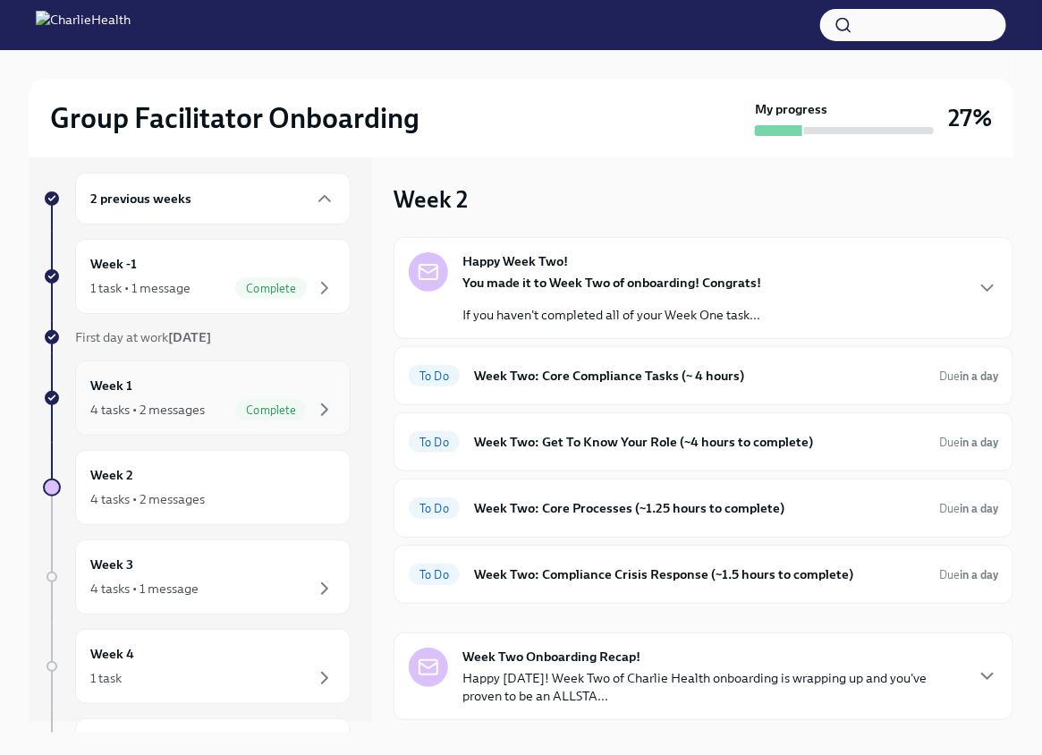
scroll to position [26, 0]
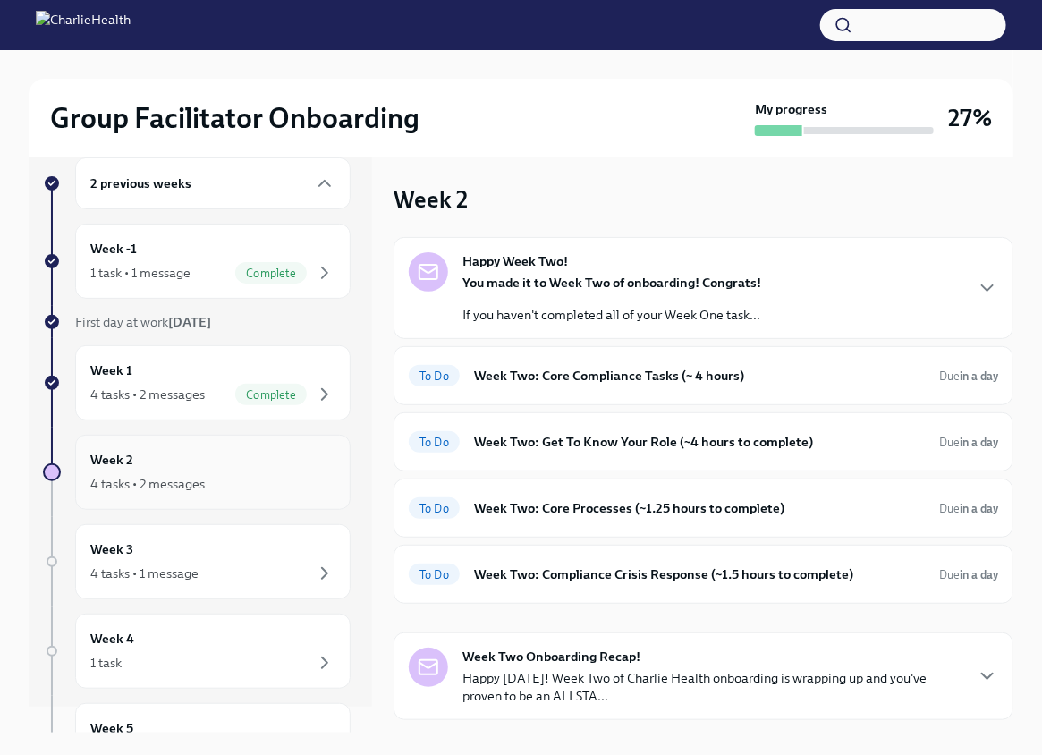
click at [242, 487] on div "4 tasks • 2 messages" at bounding box center [212, 483] width 245 height 21
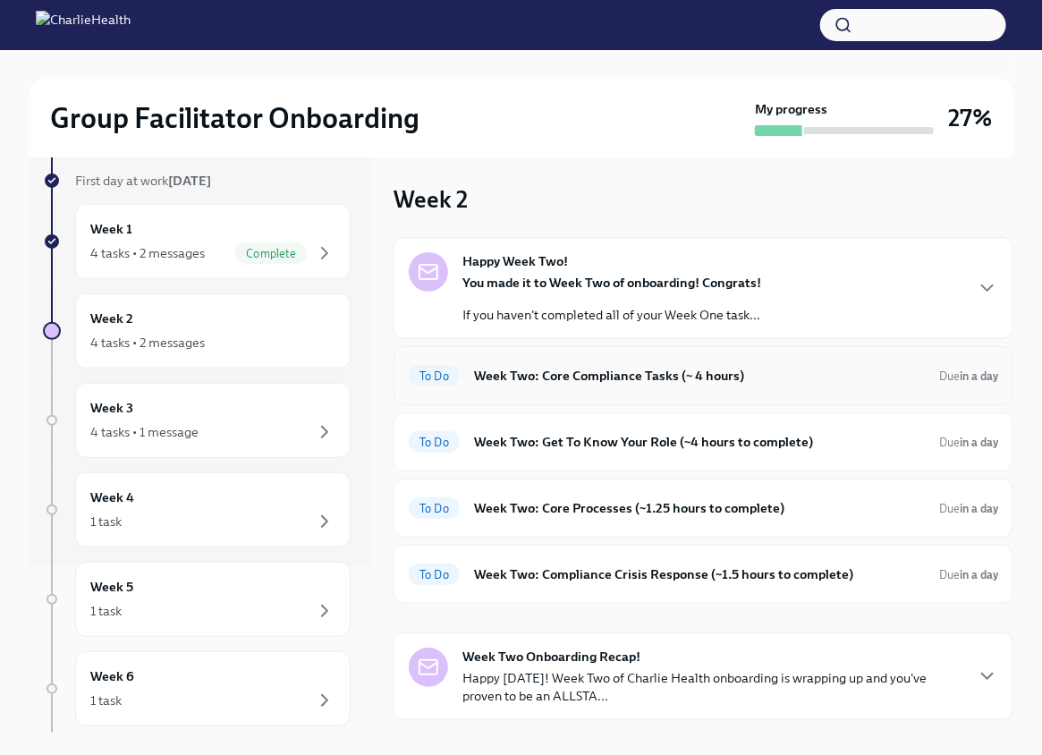
scroll to position [0, 0]
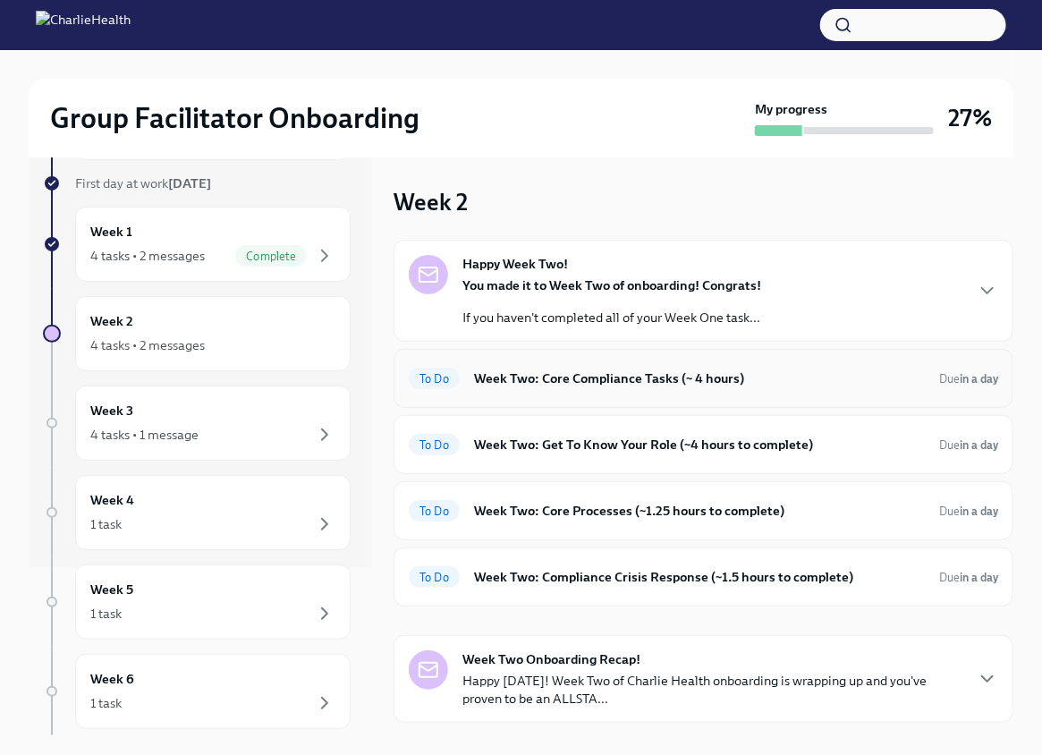
click at [558, 378] on h6 "Week Two: Core Compliance Tasks (~ 4 hours)" at bounding box center [699, 379] width 451 height 20
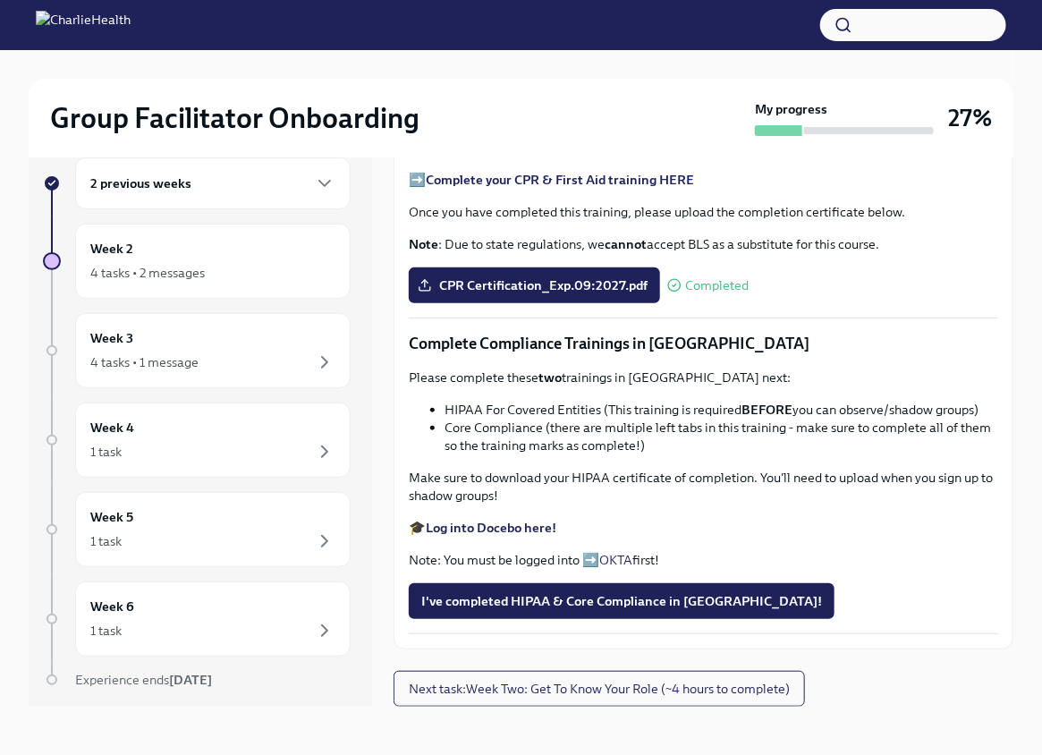
scroll to position [30, 0]
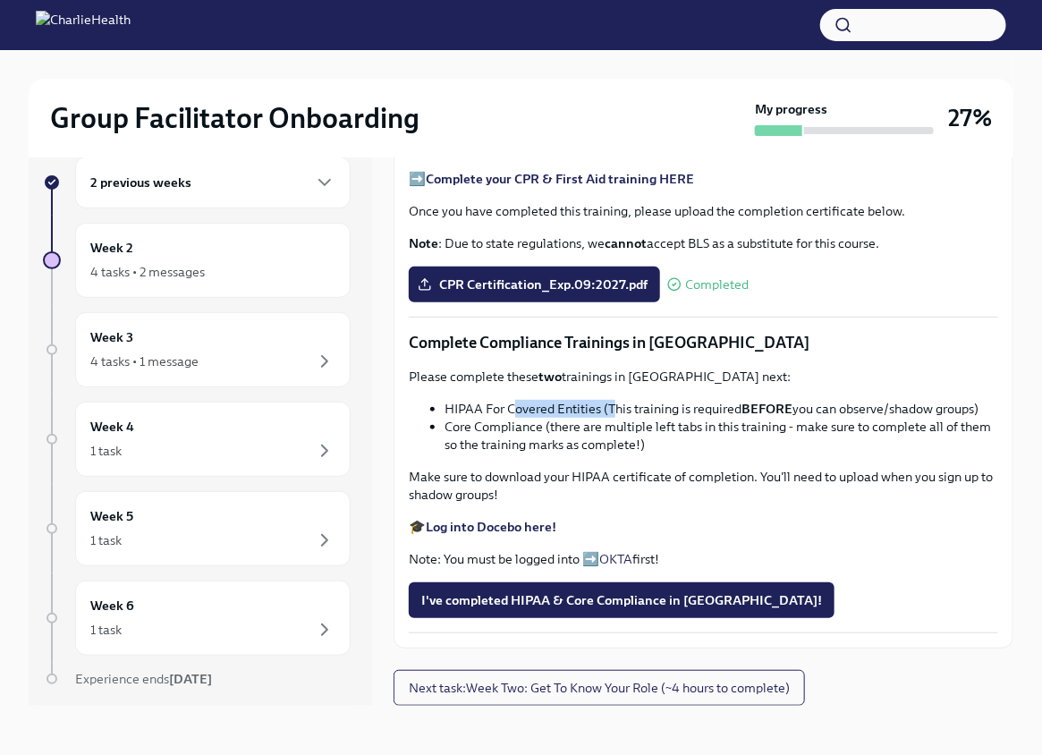
drag, startPoint x: 521, startPoint y: 408, endPoint x: 618, endPoint y: 409, distance: 97.5
click at [618, 409] on li "HIPAA For Covered Entities (This training is required BEFORE you can observe/sh…" at bounding box center [722, 409] width 554 height 18
